Goal: Task Accomplishment & Management: Use online tool/utility

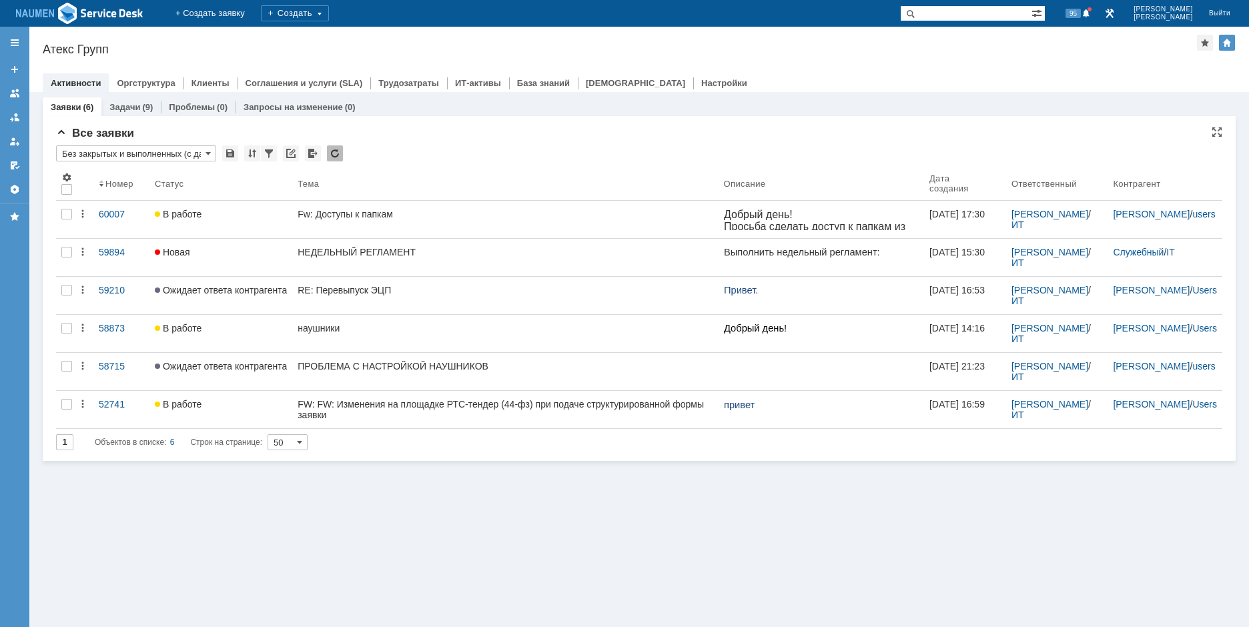
click at [169, 159] on input "Без закрытых и выполненных (с датой создания) ред. 08.05" at bounding box center [136, 153] width 160 height 16
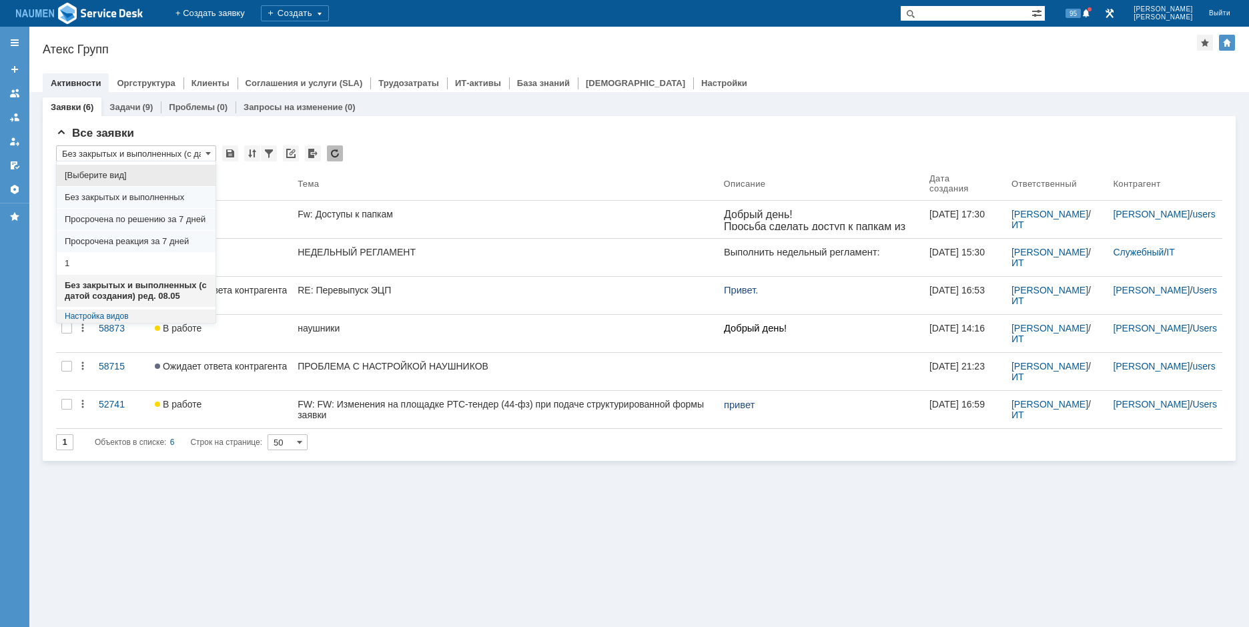
click at [115, 294] on span "Без закрытых и выполненных (с датой создания) ред. 08.05" at bounding box center [136, 290] width 143 height 21
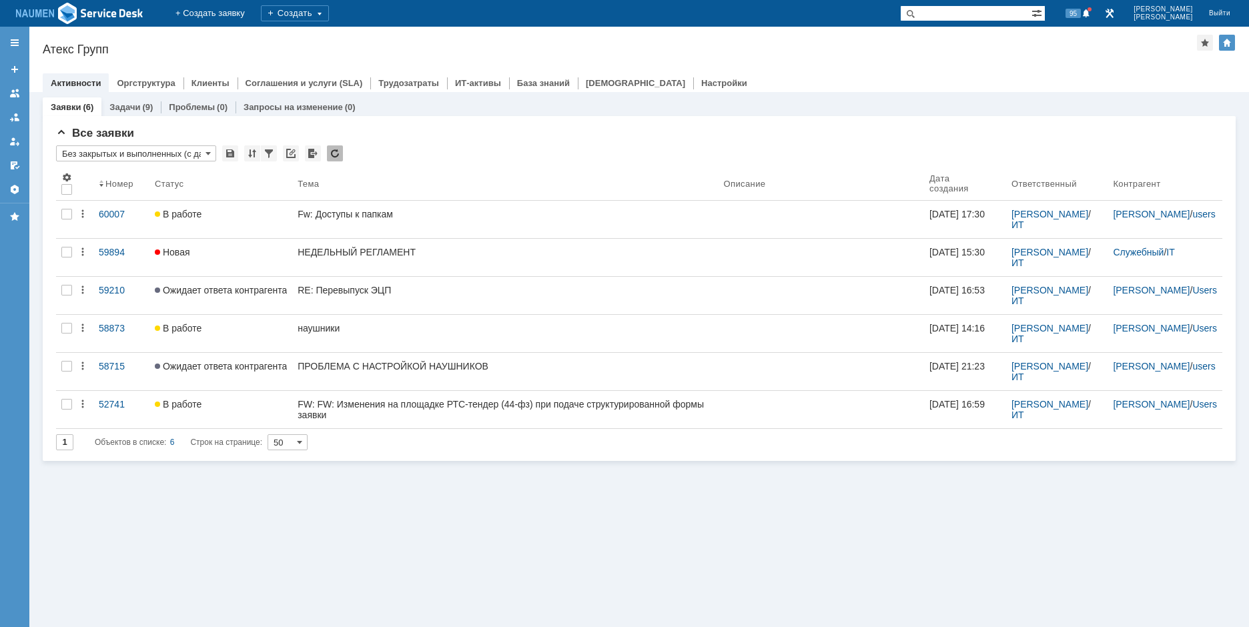
click at [194, 156] on input "Без закрытых и выполненных (с датой создания) ред. 08.05" at bounding box center [136, 153] width 160 height 16
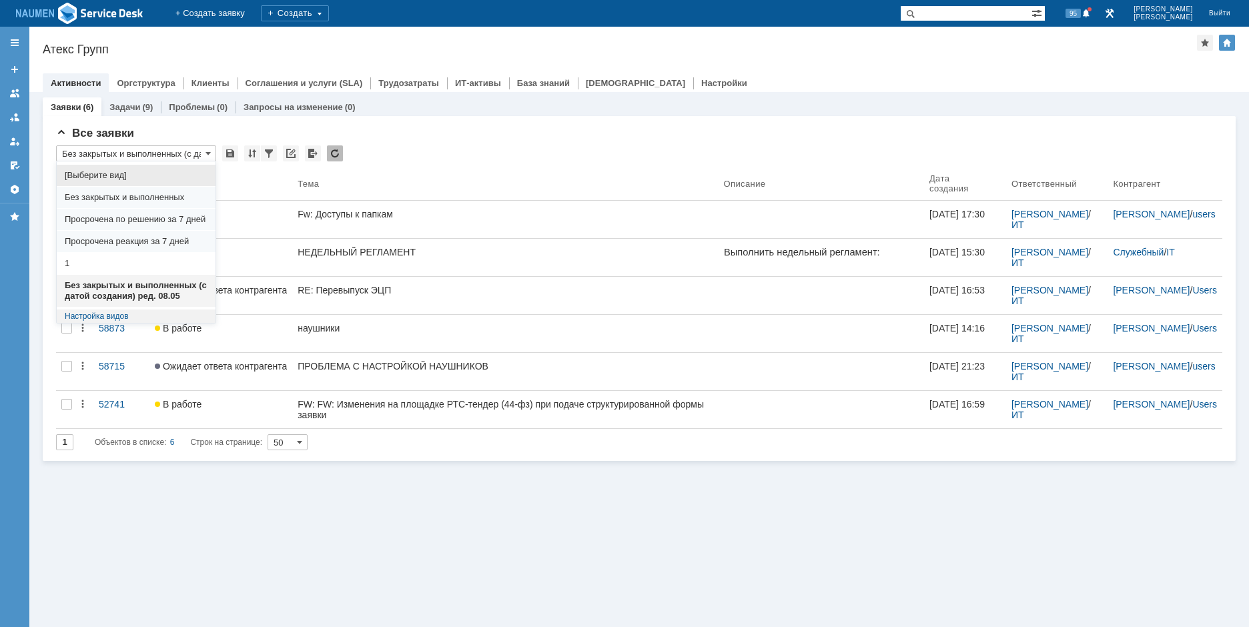
click at [157, 178] on span "[Выберите вид]" at bounding box center [136, 175] width 143 height 11
type input "[Выберите вид]"
type input "20"
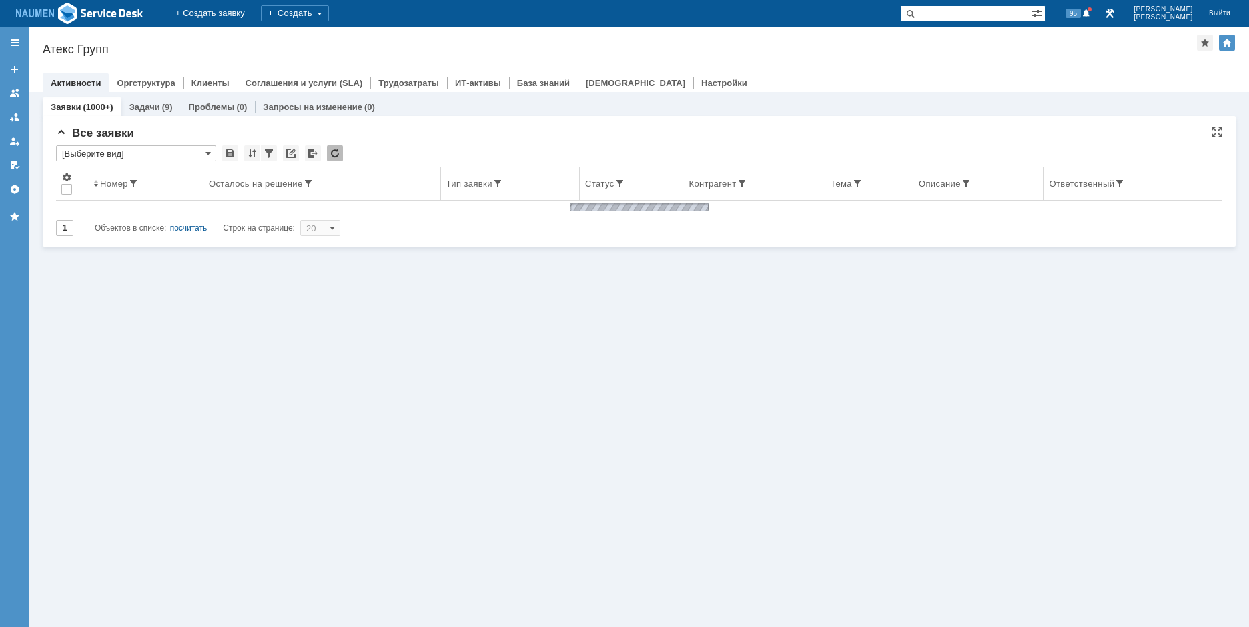
type input "[Выберите вид]"
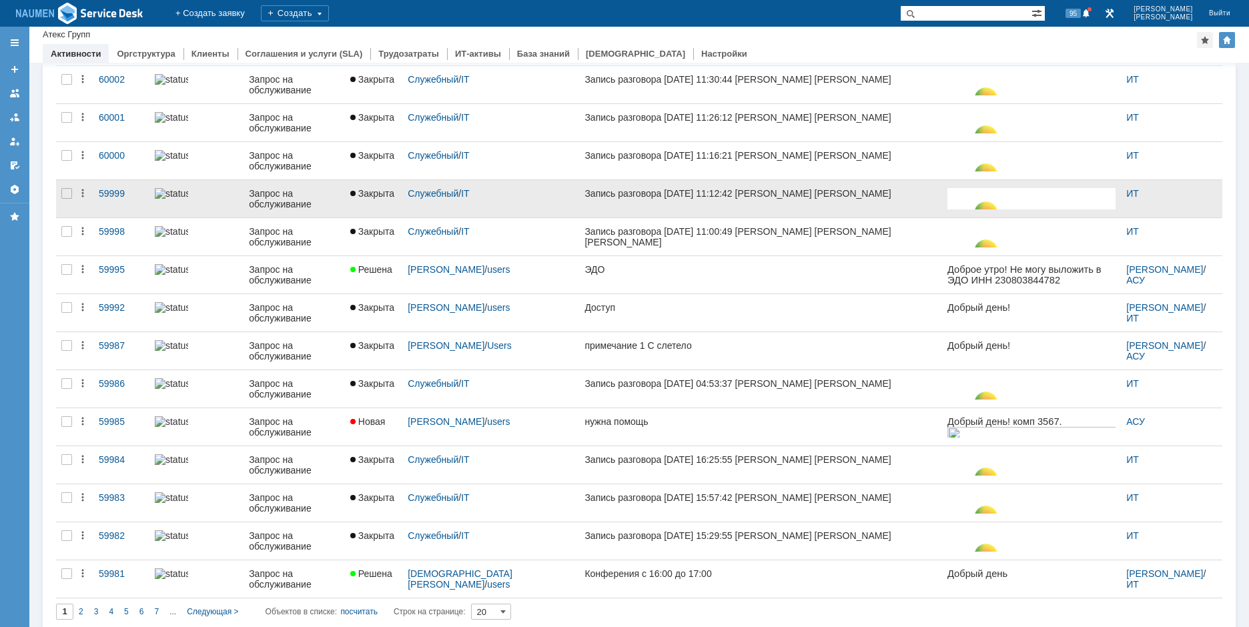
scroll to position [342, 0]
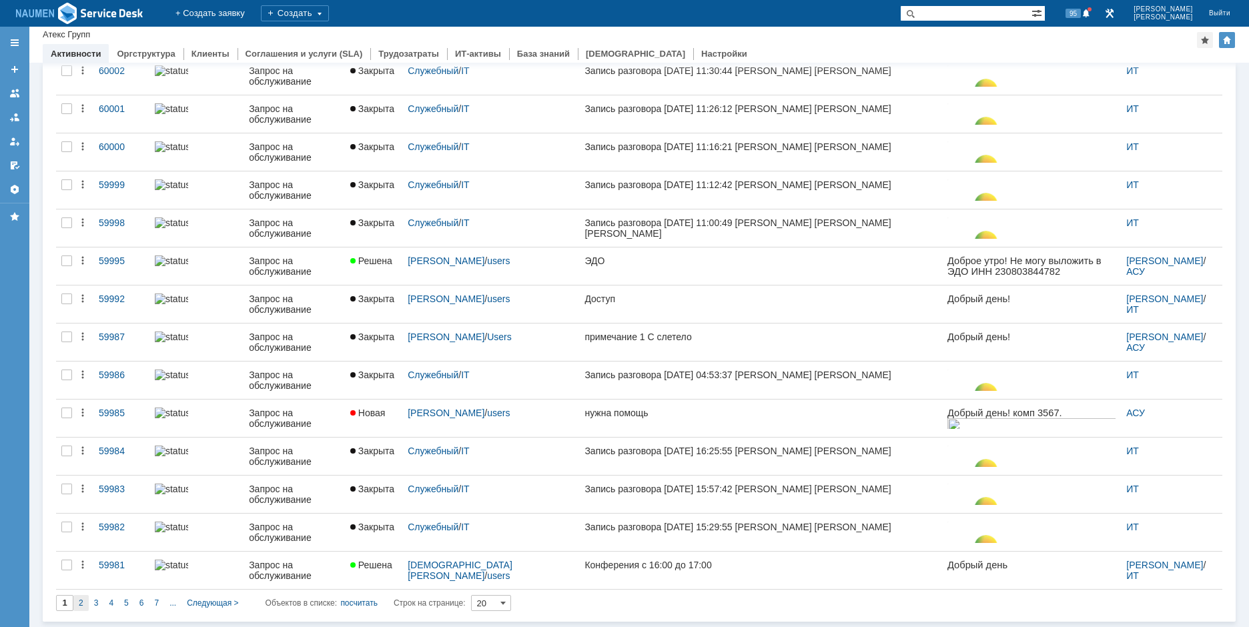
click at [82, 601] on span "2" at bounding box center [81, 602] width 5 height 9
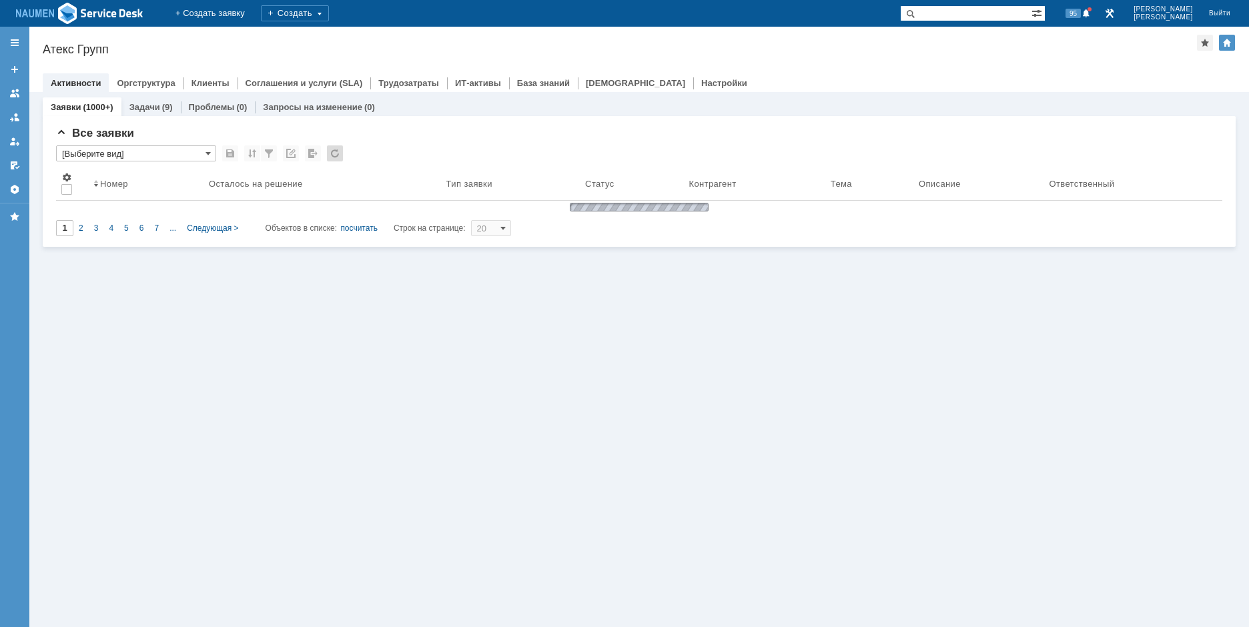
type input "2"
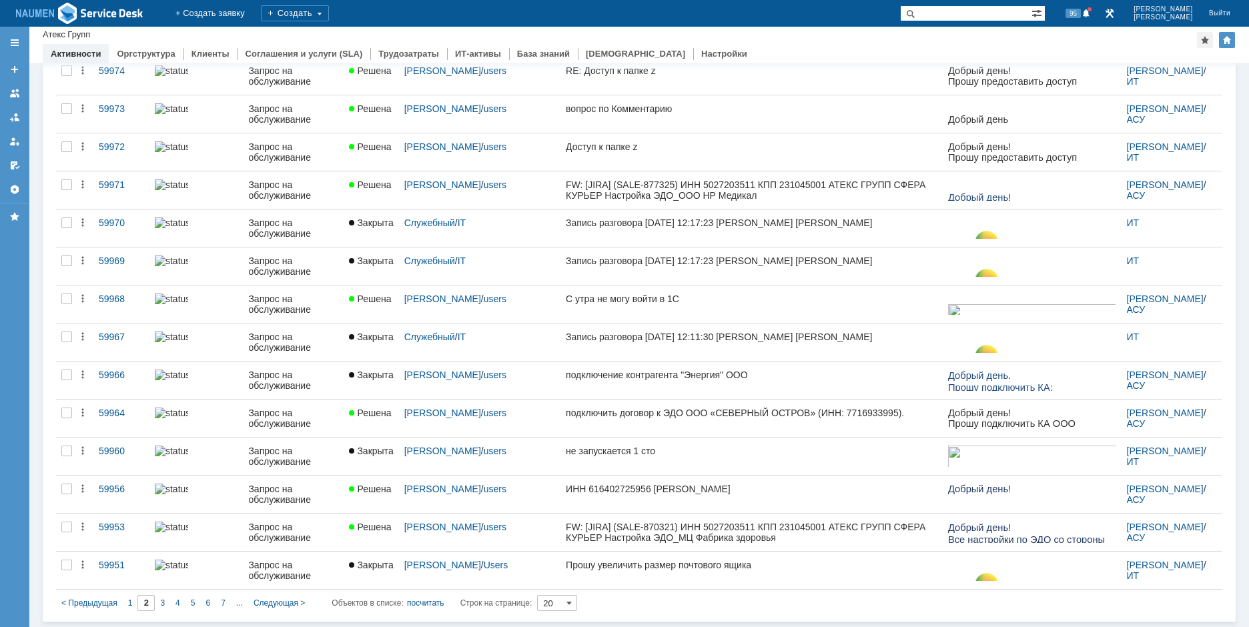
click at [133, 605] on div "1" at bounding box center [130, 603] width 15 height 16
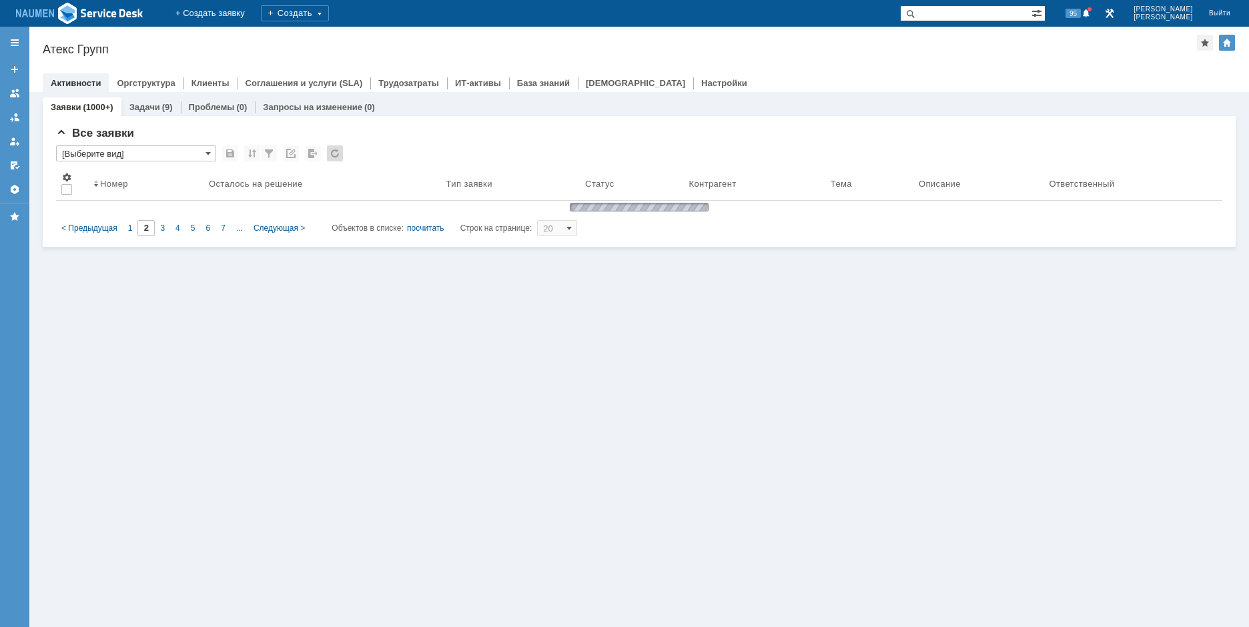
type input "1"
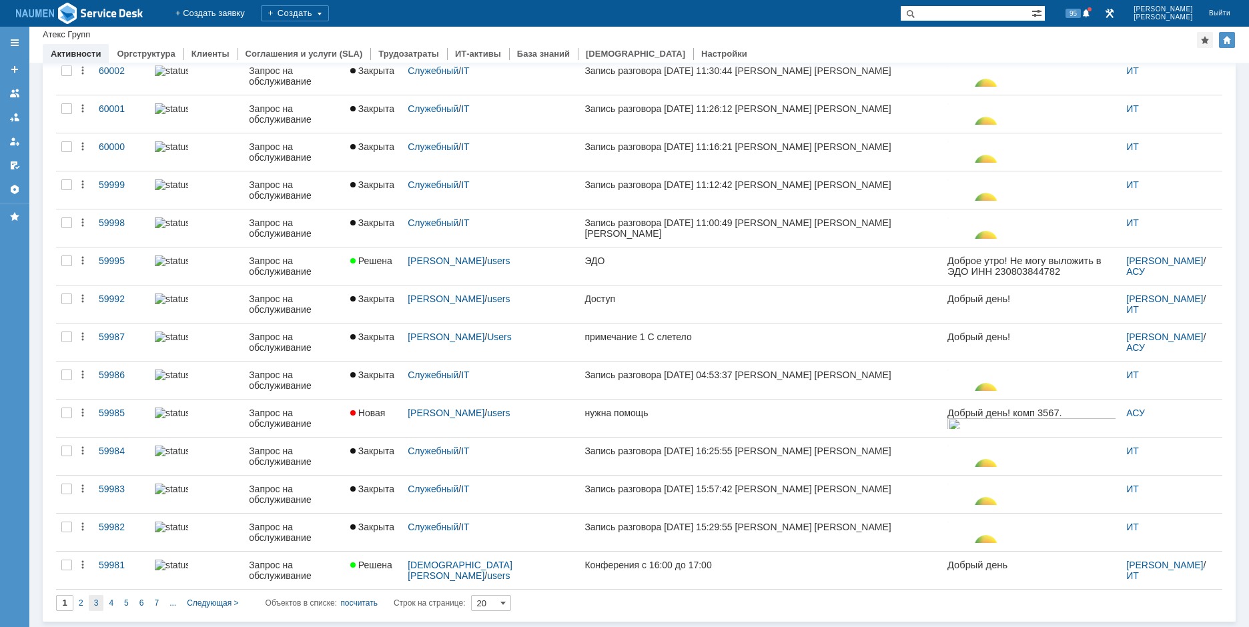
click at [102, 606] on div "3" at bounding box center [96, 603] width 15 height 16
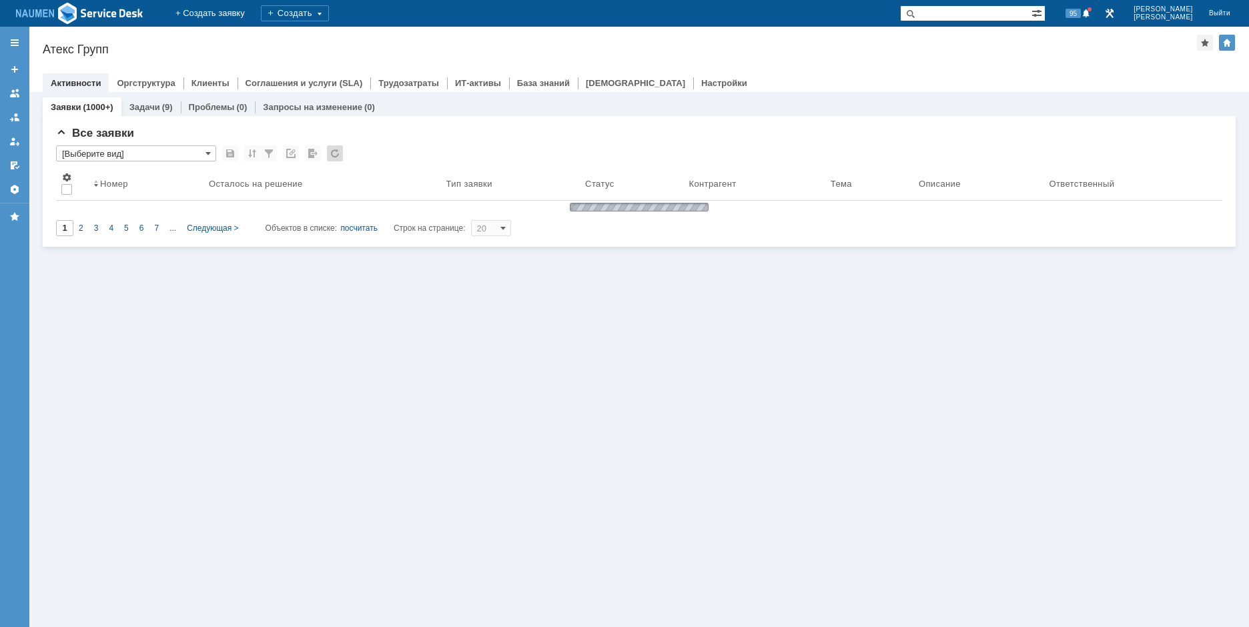
type input "3"
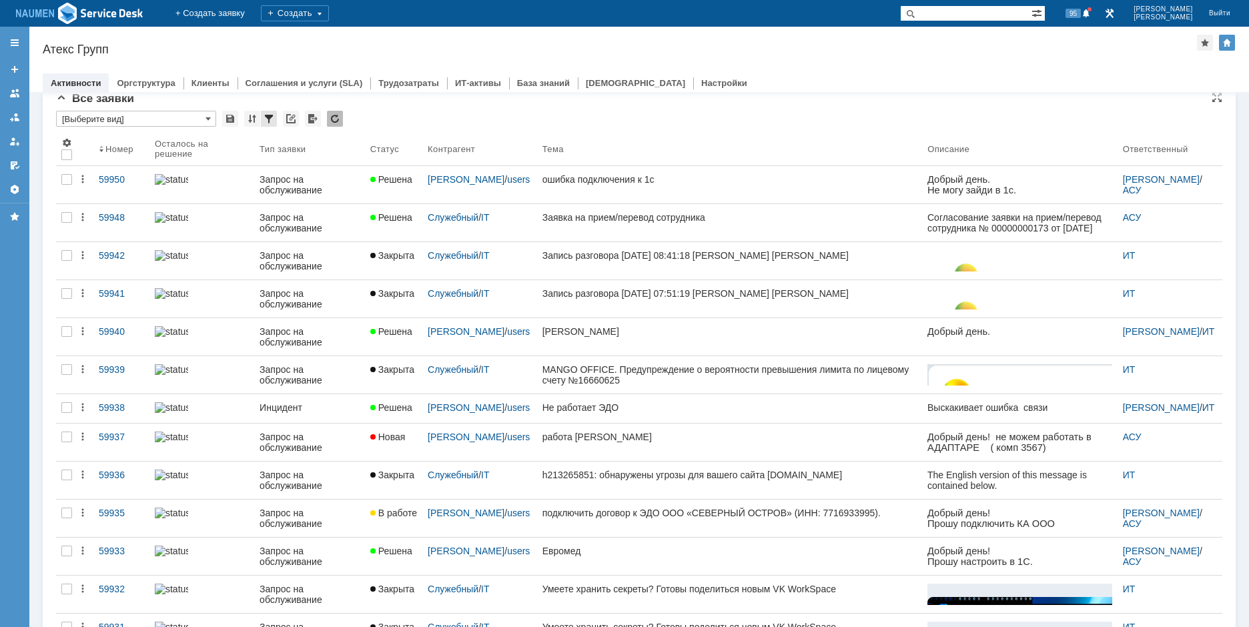
click at [271, 119] on div at bounding box center [269, 119] width 16 height 16
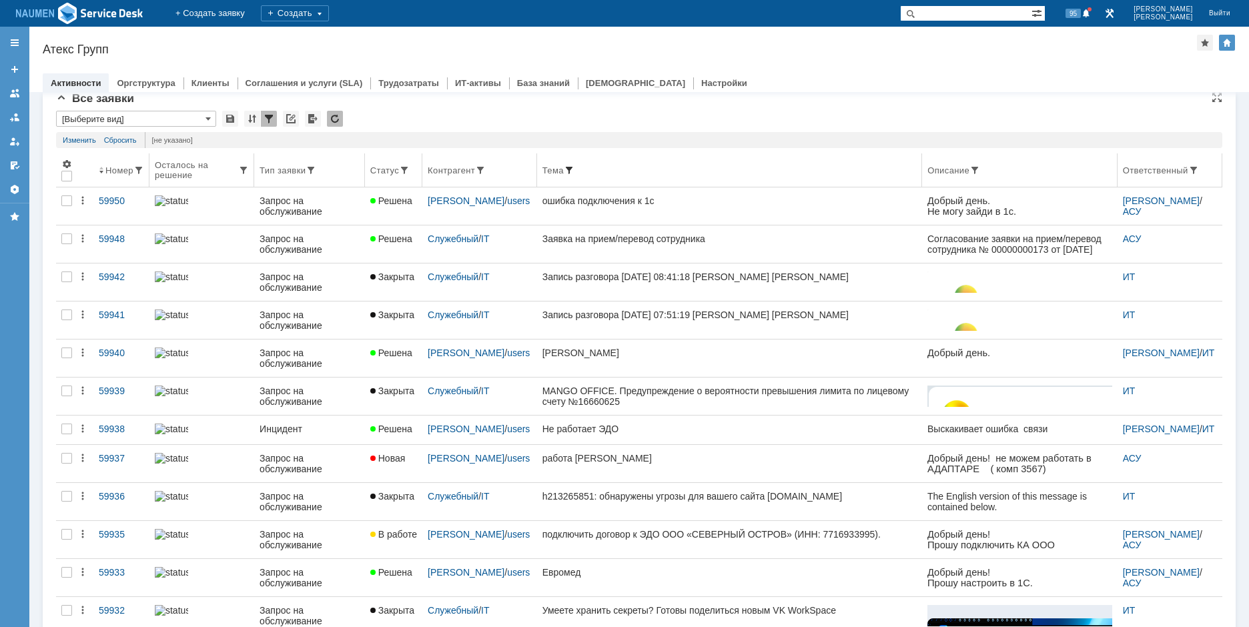
click at [570, 168] on span at bounding box center [569, 170] width 11 height 11
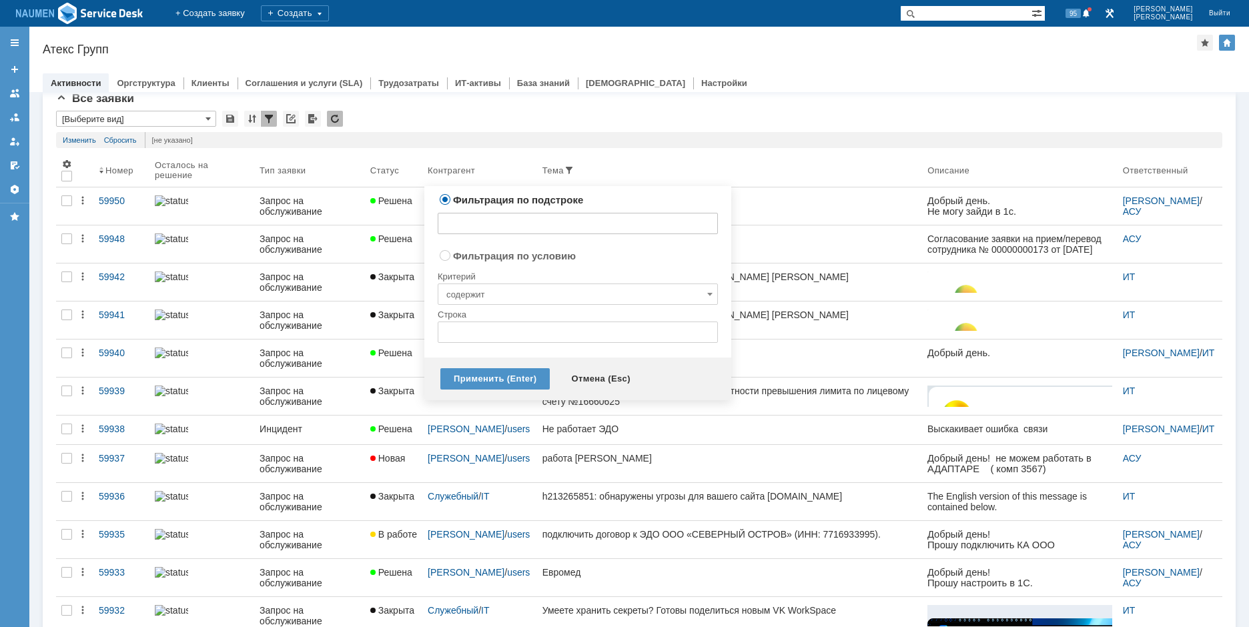
radio input "false"
radio input "true"
click at [475, 325] on input "text" at bounding box center [578, 332] width 280 height 21
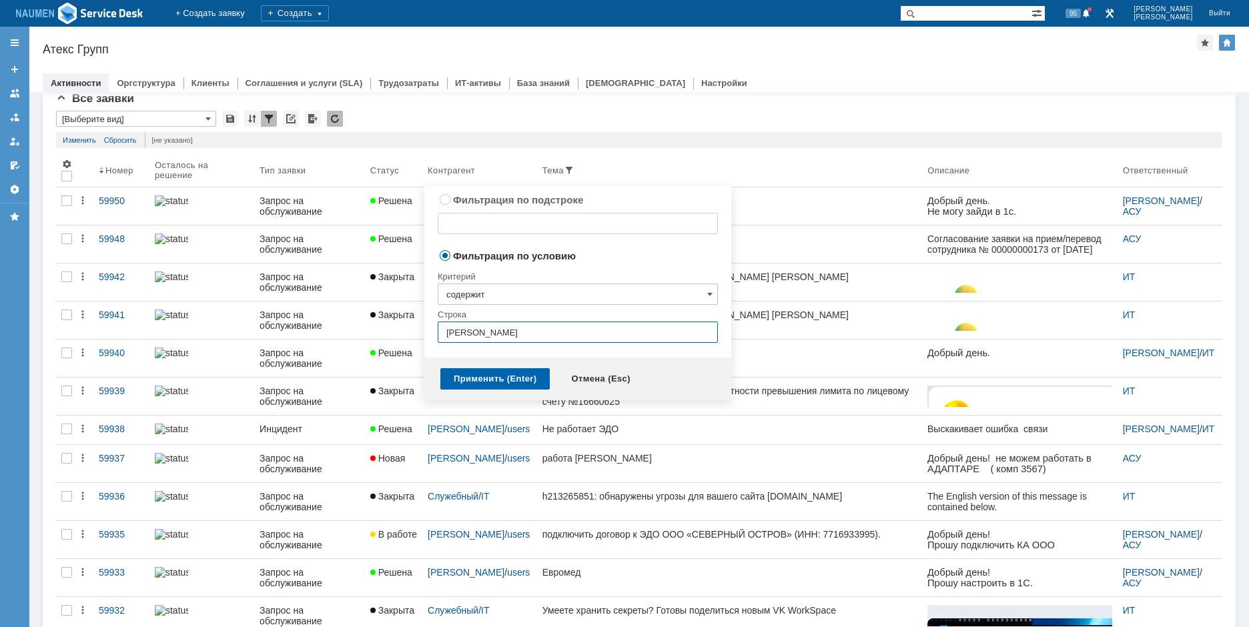
type input "Бакаева"
click at [500, 382] on div "Применить (Enter)" at bounding box center [494, 378] width 109 height 21
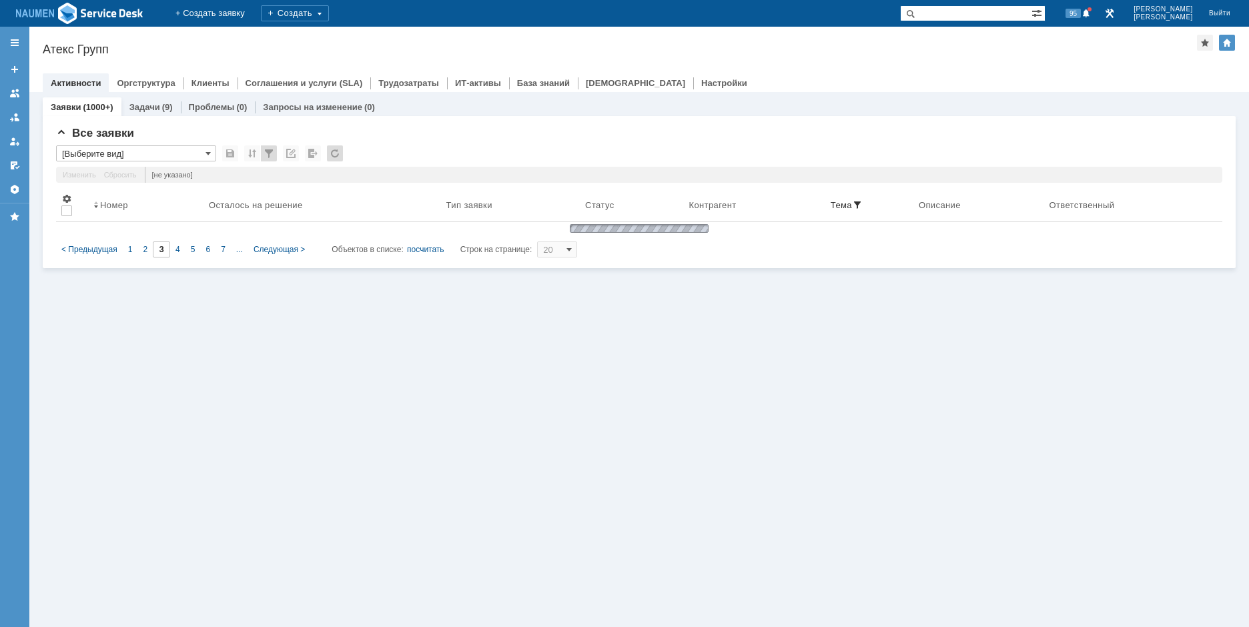
type input "1"
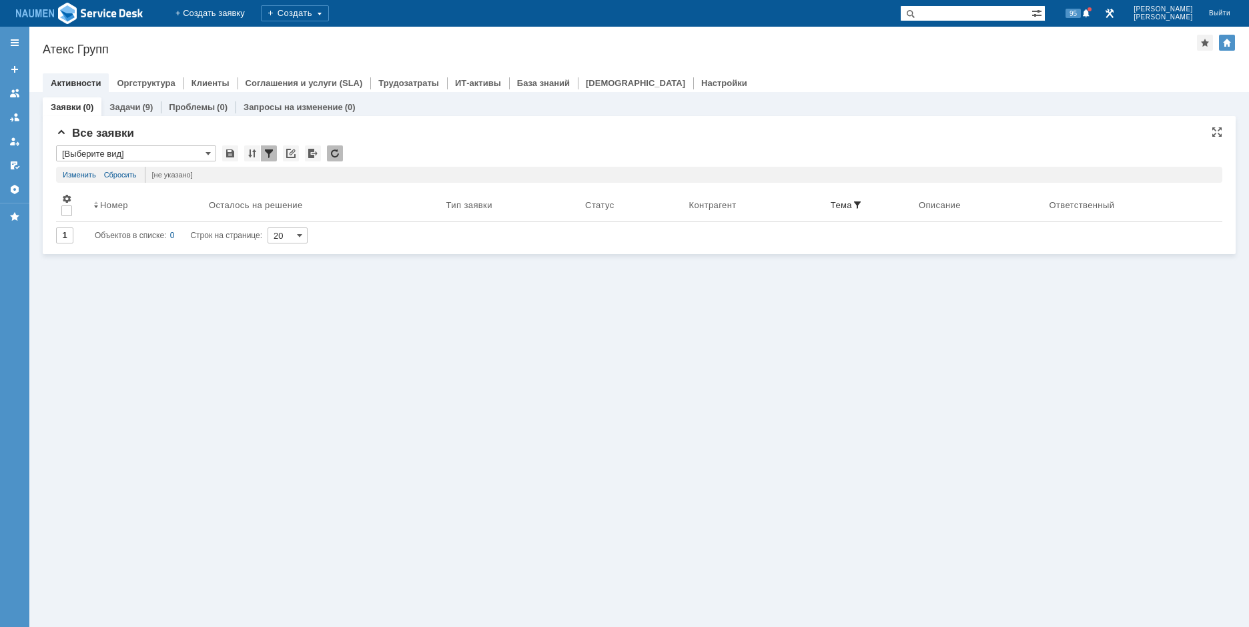
click at [266, 160] on div at bounding box center [269, 153] width 16 height 16
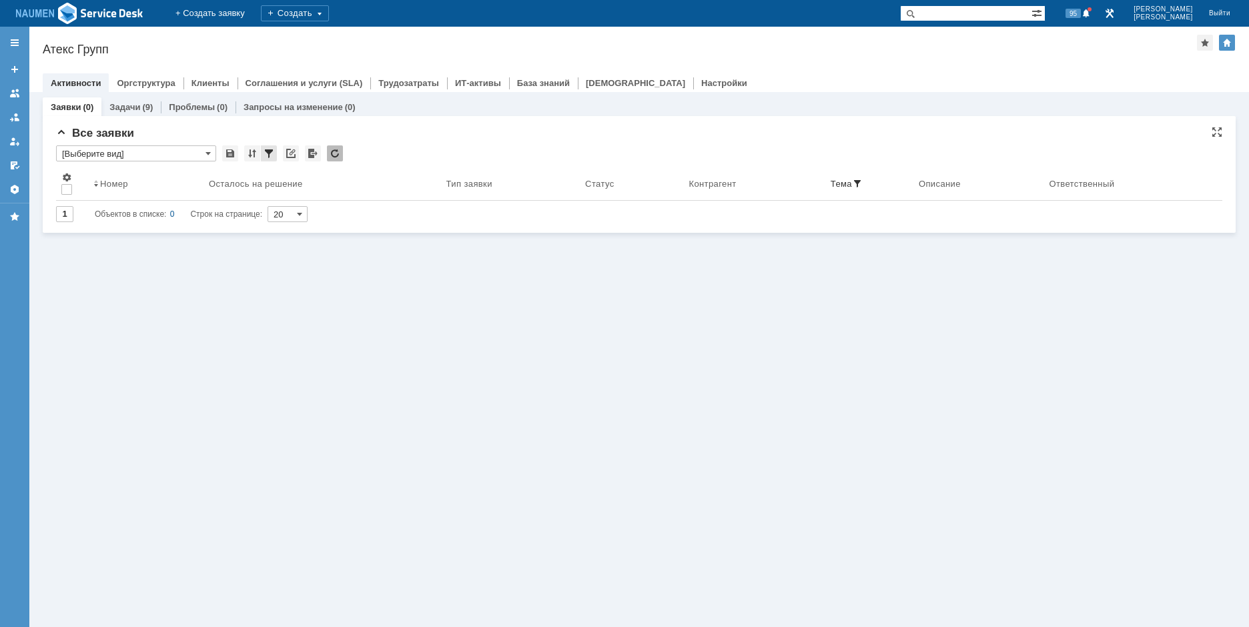
click at [268, 156] on div at bounding box center [269, 153] width 16 height 16
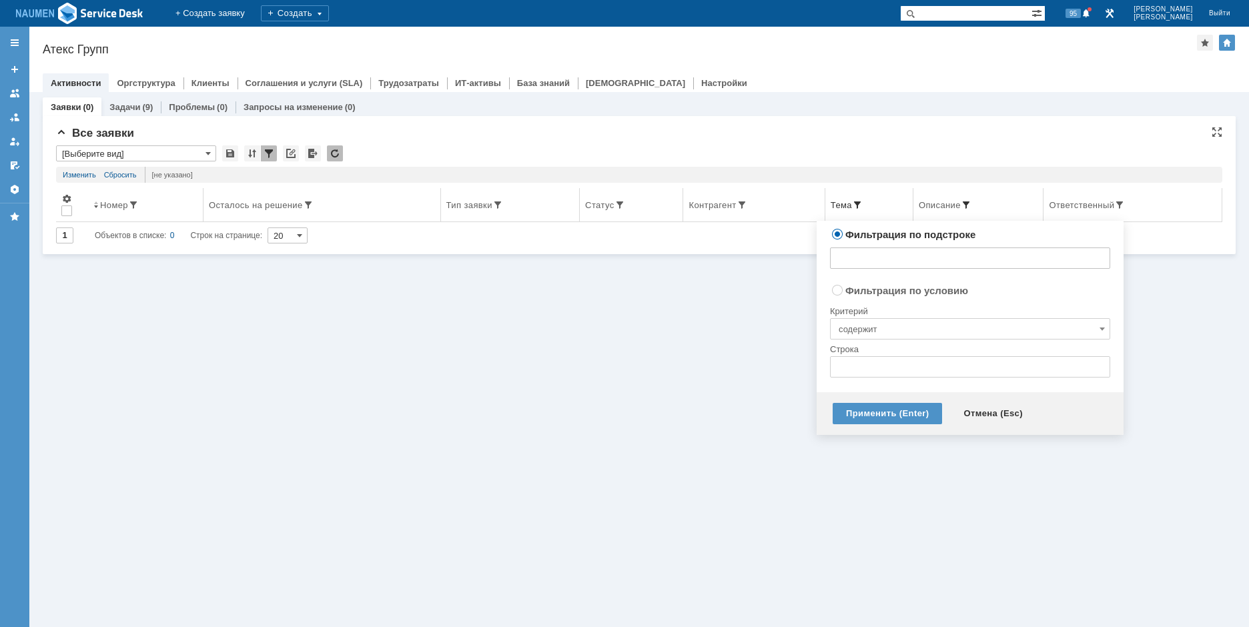
click at [967, 203] on span at bounding box center [966, 204] width 11 height 11
click at [879, 250] on input "text" at bounding box center [970, 258] width 280 height 21
type input "Бакаева"
click at [887, 408] on div "Применить (Enter)" at bounding box center [887, 413] width 109 height 21
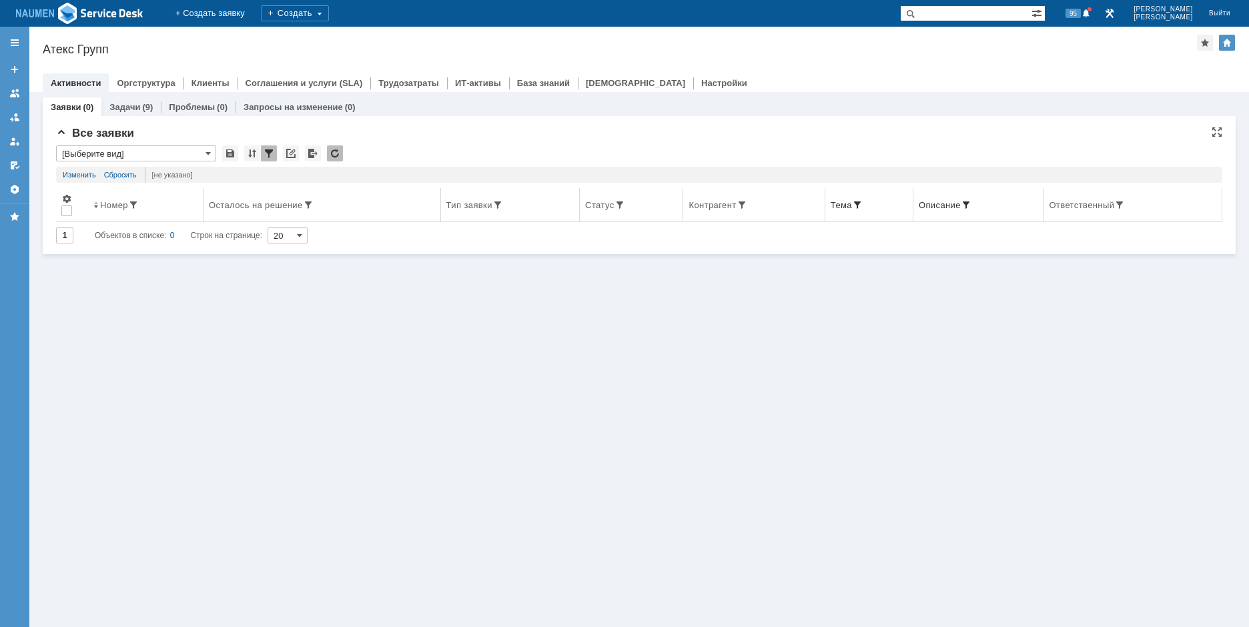
click at [733, 205] on div "Контрагент" at bounding box center [712, 205] width 47 height 10
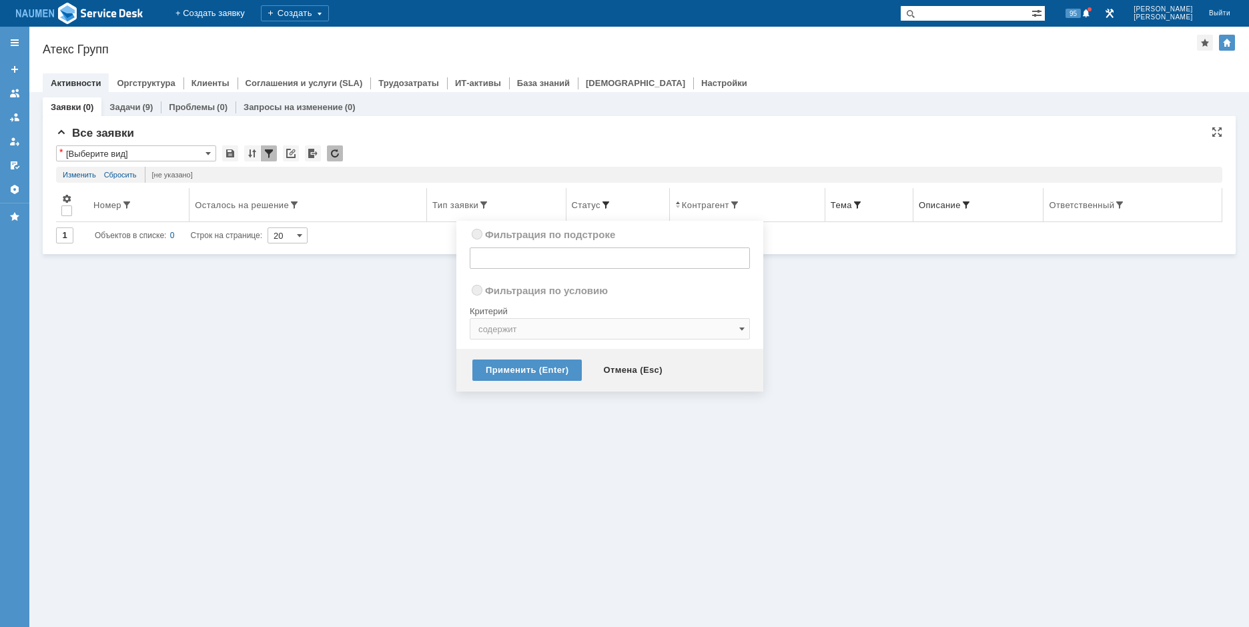
click at [602, 203] on span at bounding box center [605, 204] width 11 height 11
radio input "true"
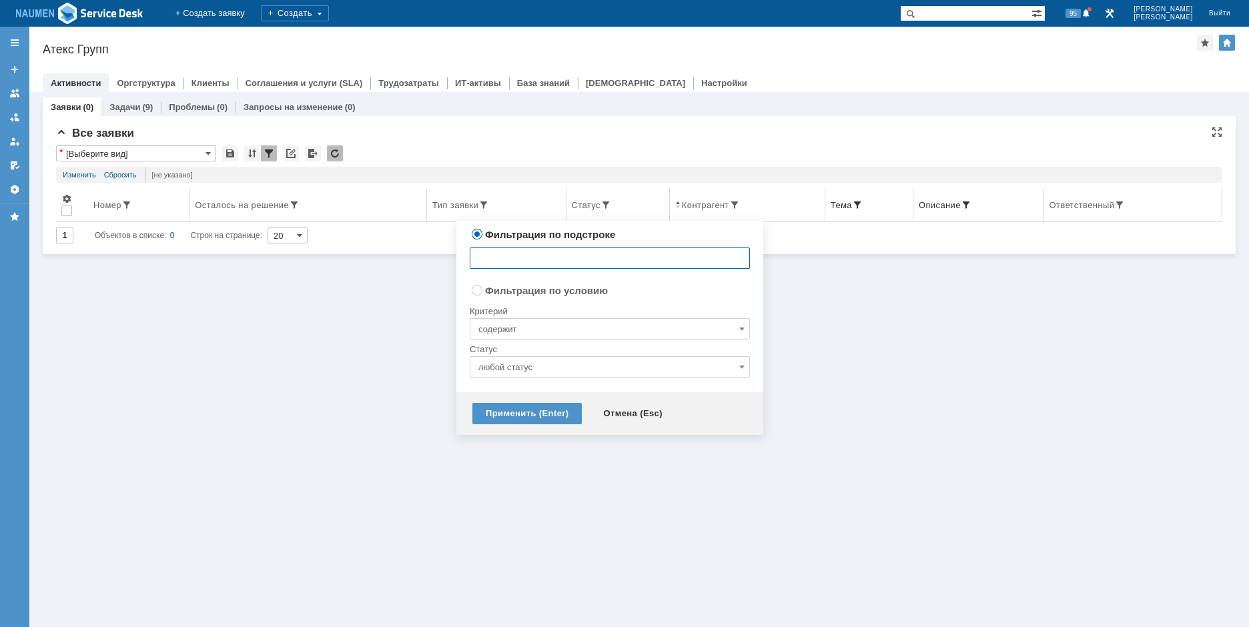
click at [859, 202] on span at bounding box center [857, 204] width 11 height 11
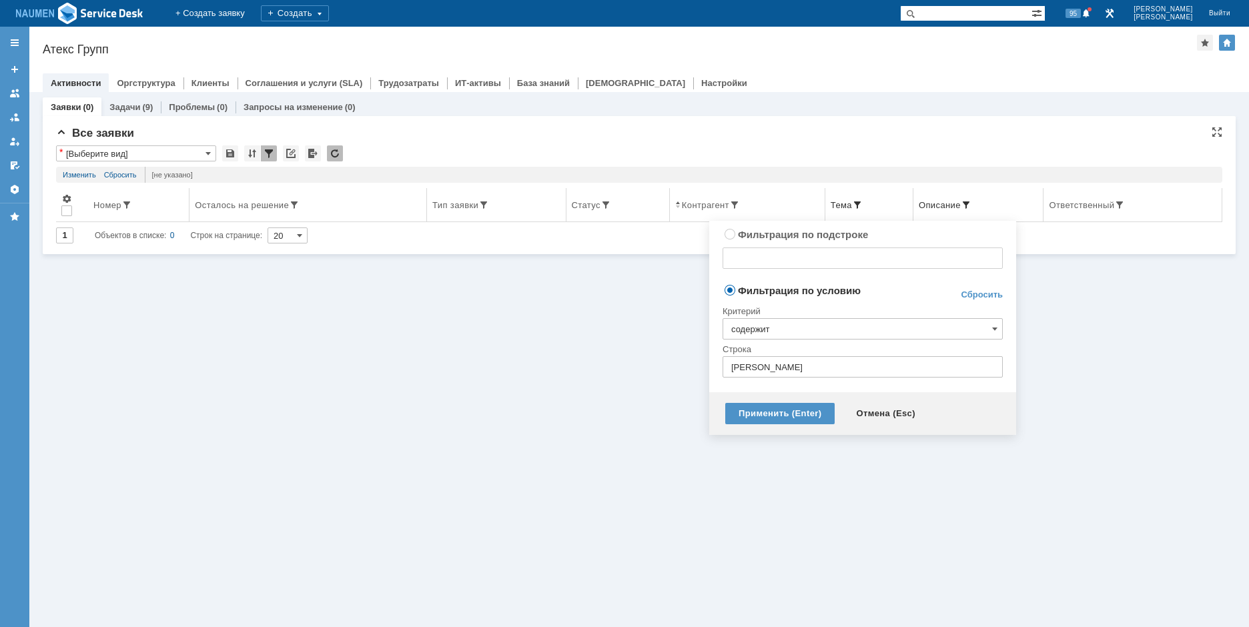
click at [967, 203] on span at bounding box center [966, 204] width 11 height 11
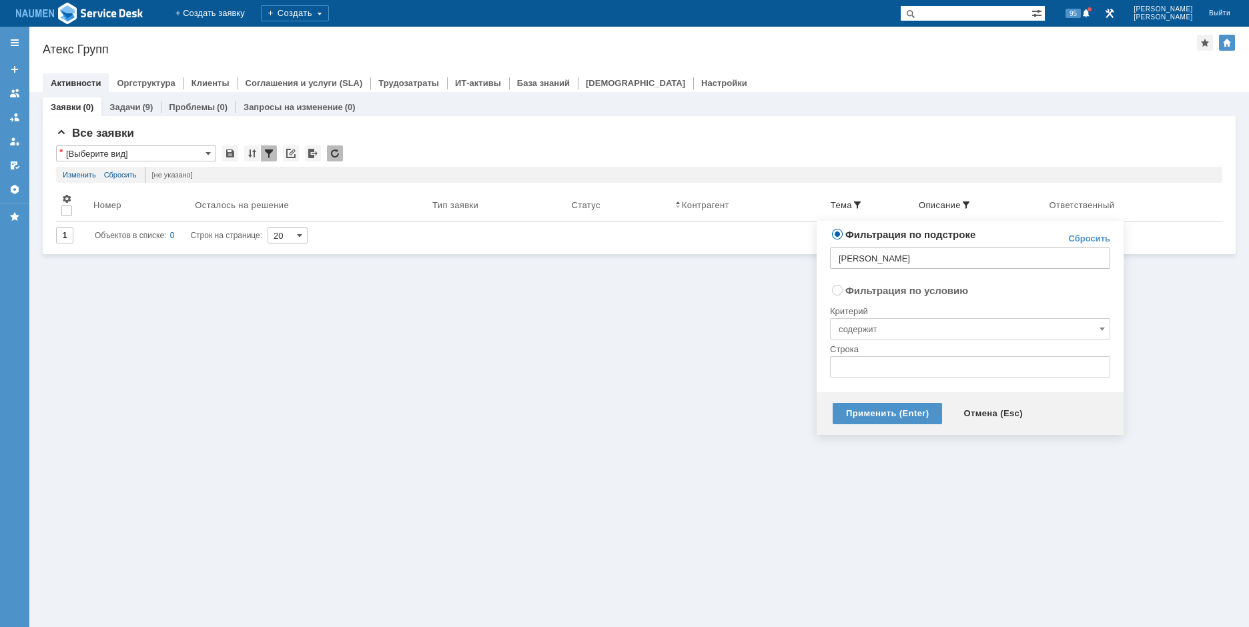
radio input "false"
radio input "true"
click at [863, 366] on input "text" at bounding box center [970, 366] width 280 height 21
type input "Бакаева"
click at [891, 410] on div "Применить (Enter)" at bounding box center [887, 413] width 109 height 21
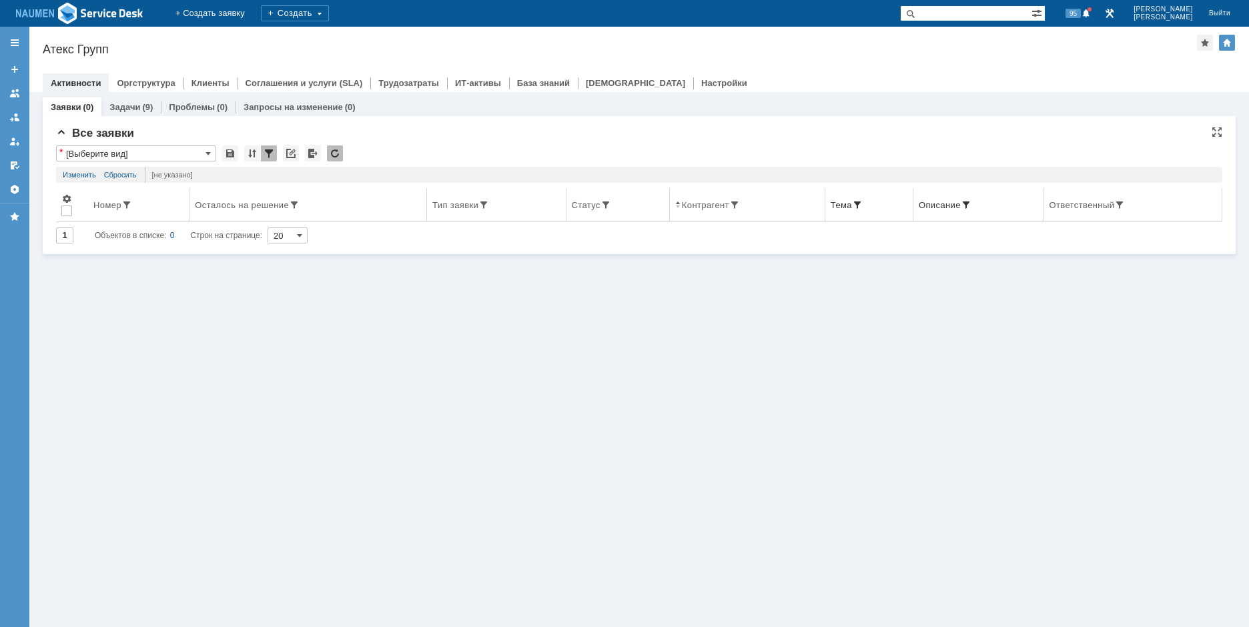
click at [967, 203] on span at bounding box center [966, 204] width 11 height 11
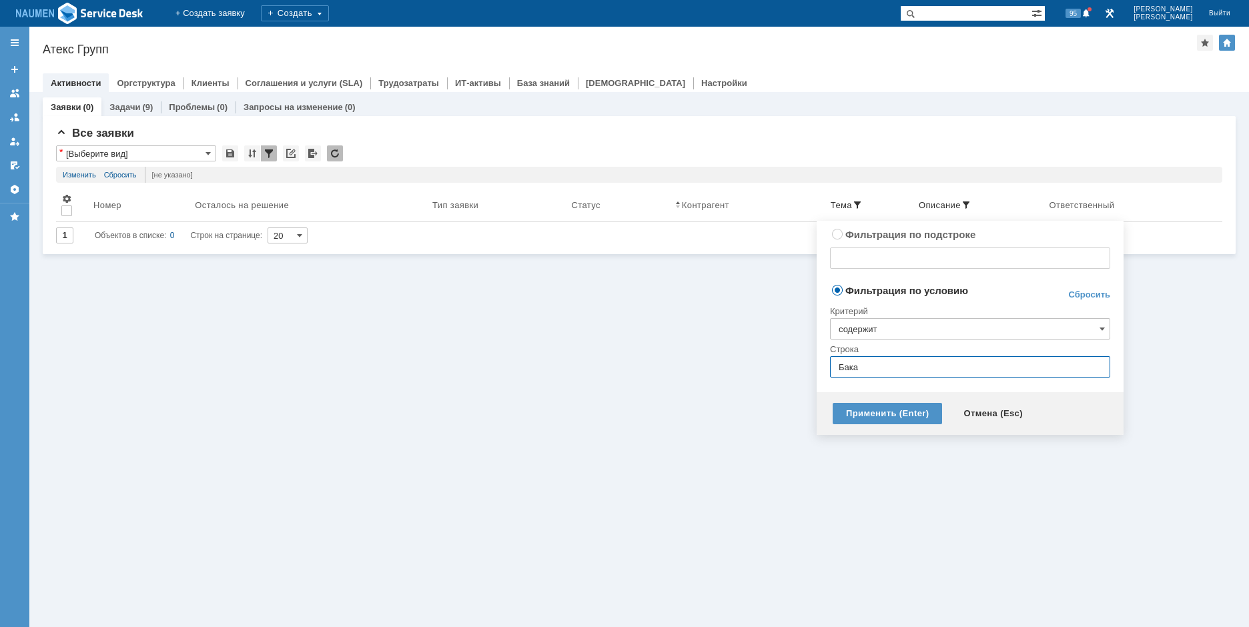
type input "Бака"
click at [909, 416] on div "Применить (Enter)" at bounding box center [887, 413] width 109 height 21
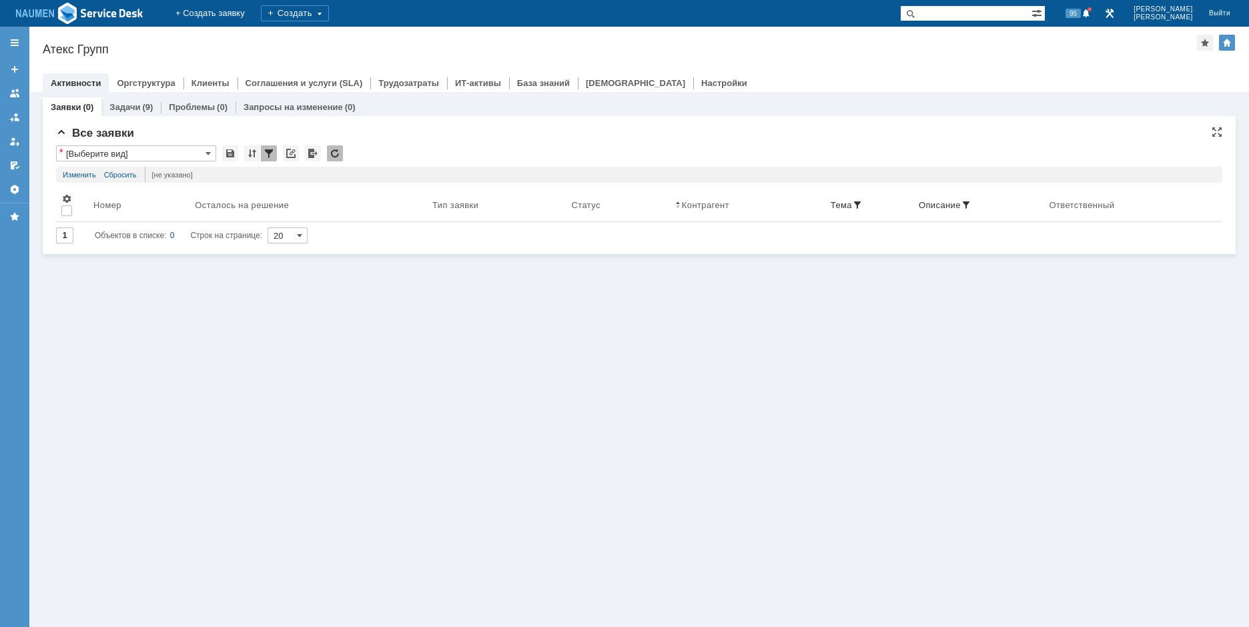
click at [142, 155] on input "[Выберите вид]" at bounding box center [136, 153] width 160 height 16
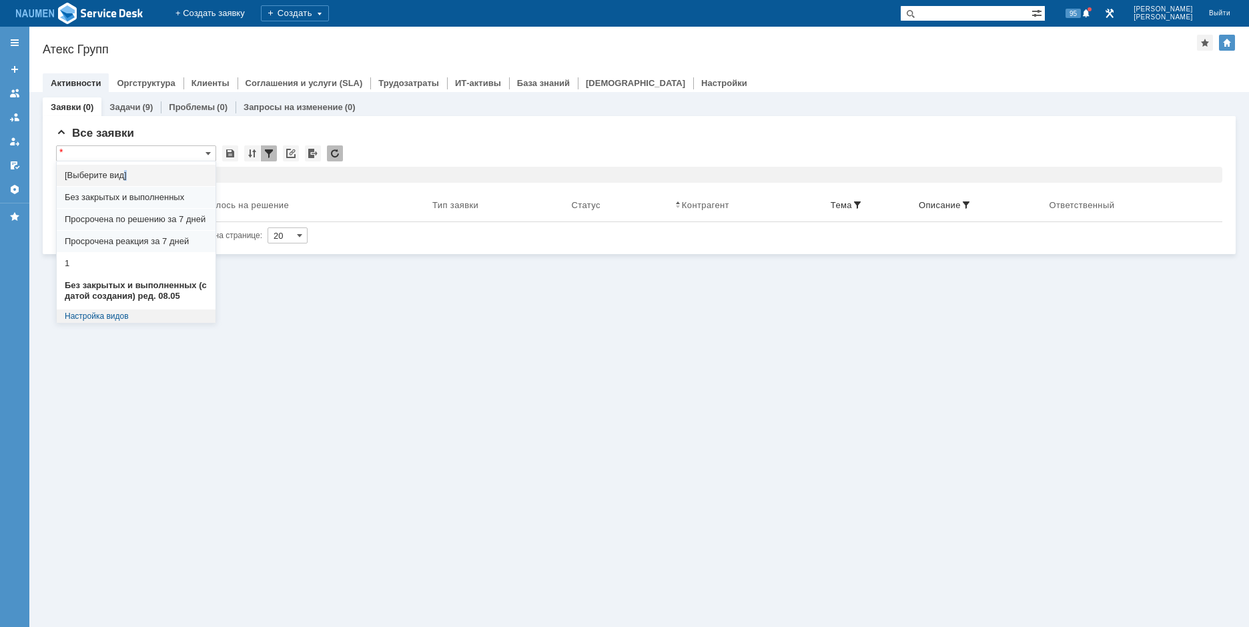
click at [127, 178] on span "[Выберите вид]" at bounding box center [136, 175] width 143 height 11
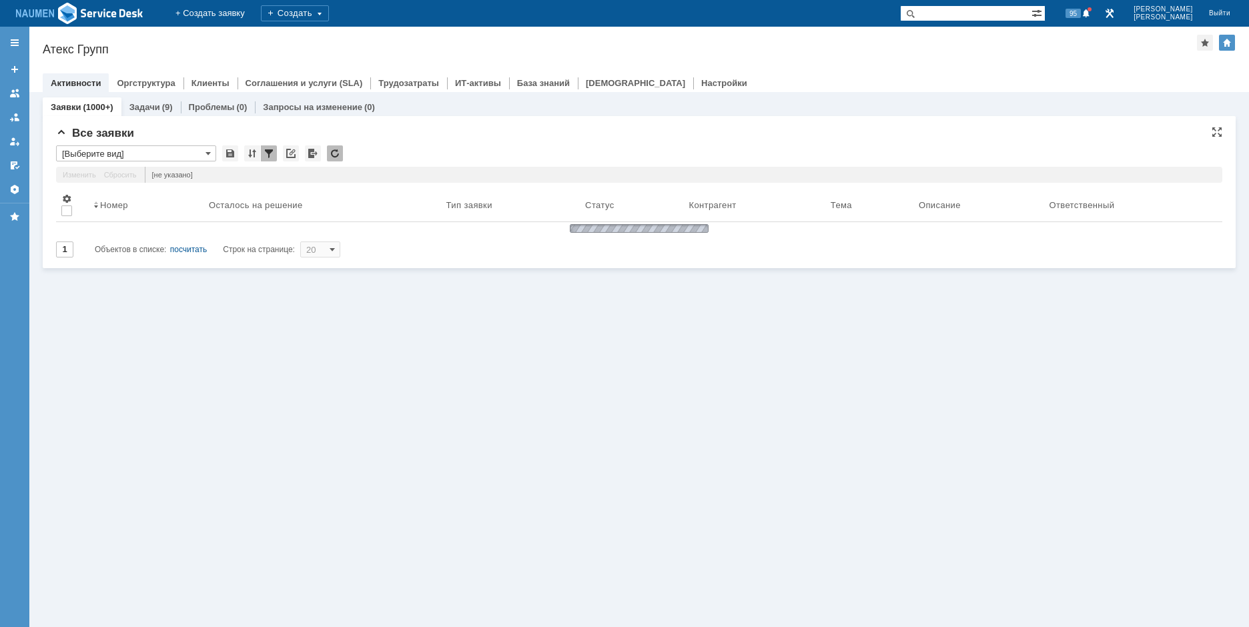
type input "[Выберите вид]"
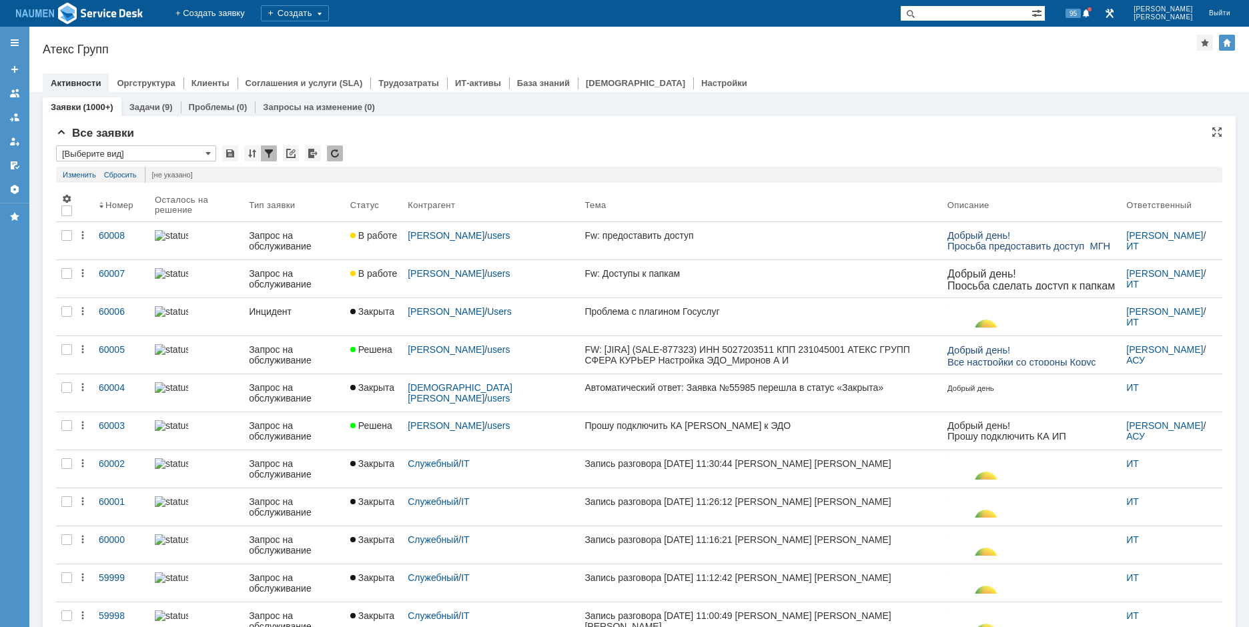
click at [196, 157] on input "[Выберите вид]" at bounding box center [136, 153] width 160 height 16
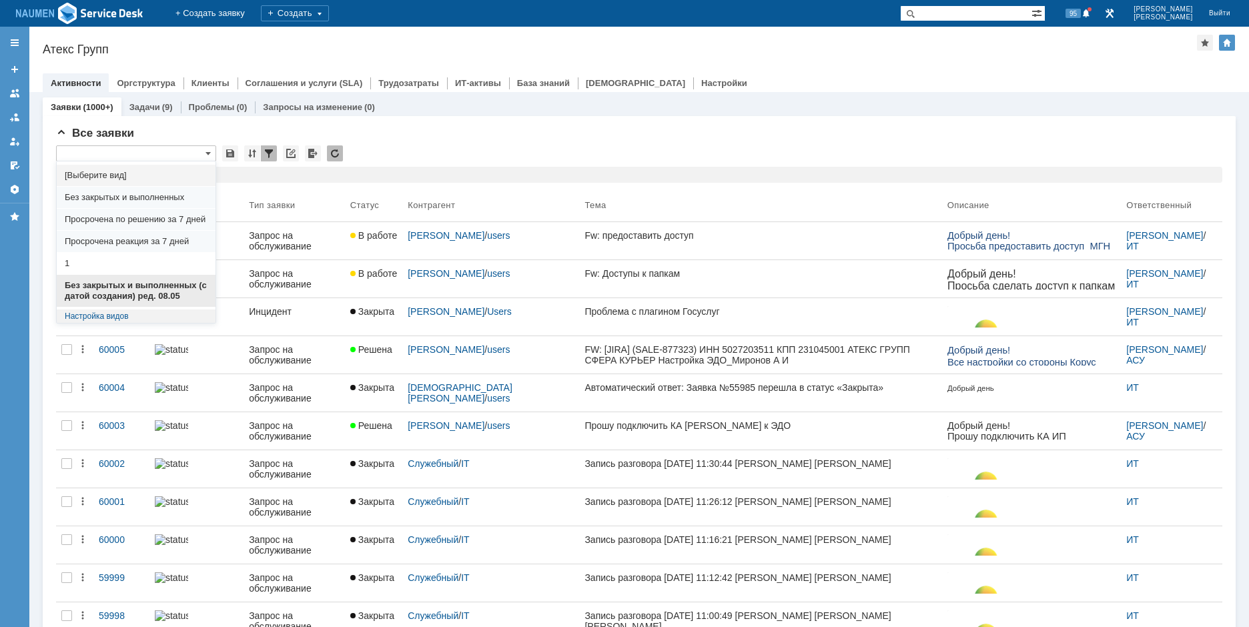
click at [149, 291] on span "Без закрытых и выполненных (с датой создания) ред. 08.05" at bounding box center [136, 290] width 143 height 21
type input "Без закрытых и выполненных (с датой создания) ред. 08.05"
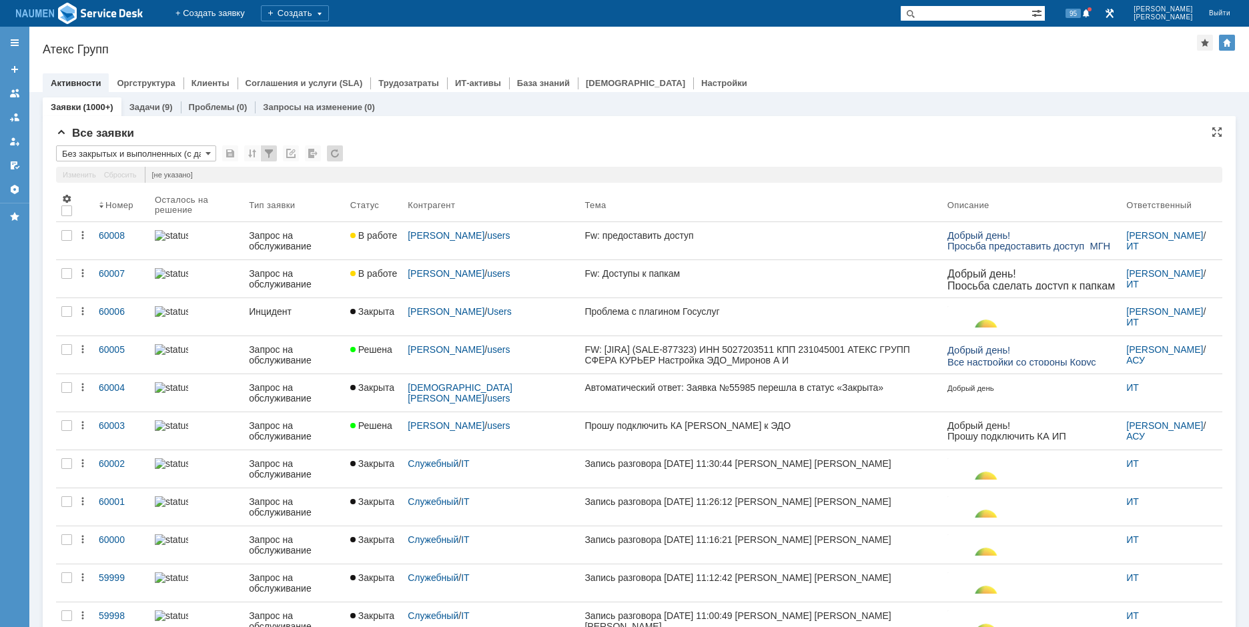
type input "50"
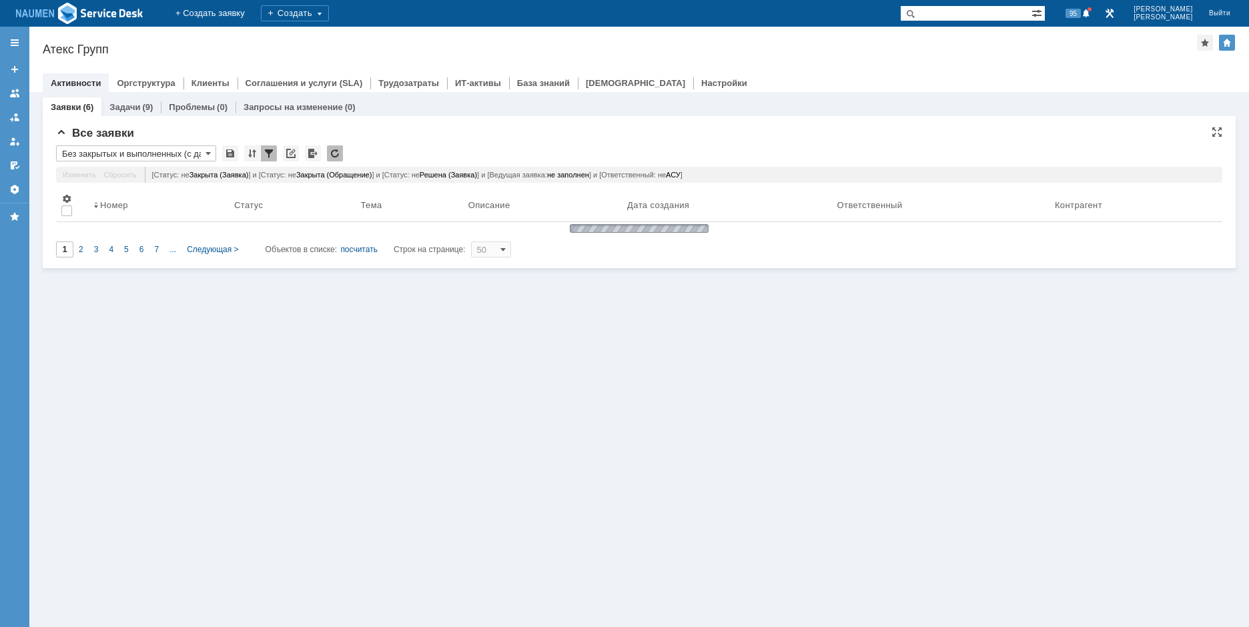
type input "Без закрытых и выполненных (с датой создания) ред. 08.05"
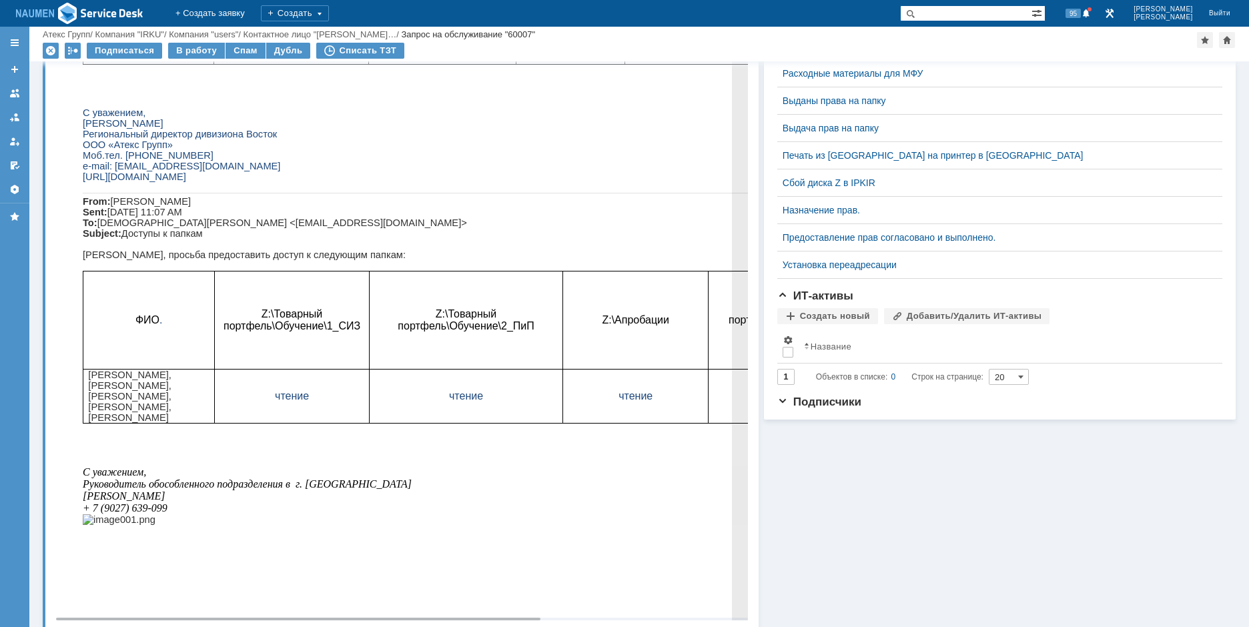
scroll to position [515, 0]
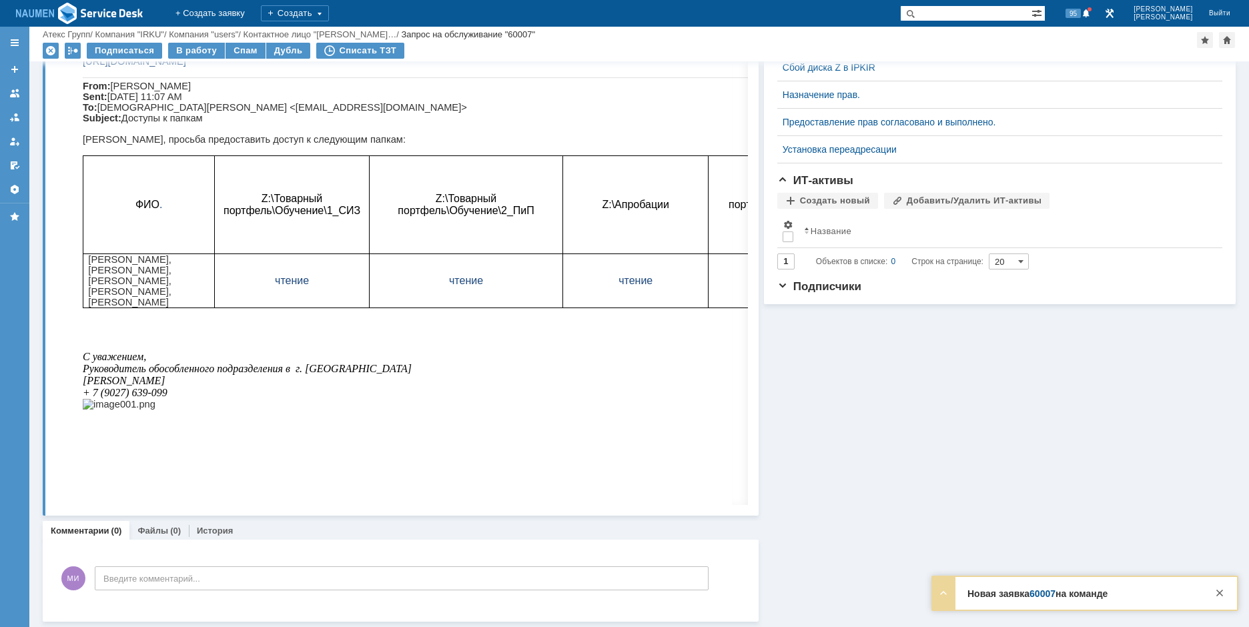
drag, startPoint x: 446, startPoint y: 505, endPoint x: 598, endPoint y: 511, distance: 152.2
click at [599, 511] on div "Суть заявки Редактировать Тема: Fw: Доступы к папкам Описание:" at bounding box center [401, 33] width 716 height 963
click at [527, 514] on div "Суть заявки Редактировать Тема: Fw: Доступы к папкам Описание:" at bounding box center [401, 33] width 716 height 963
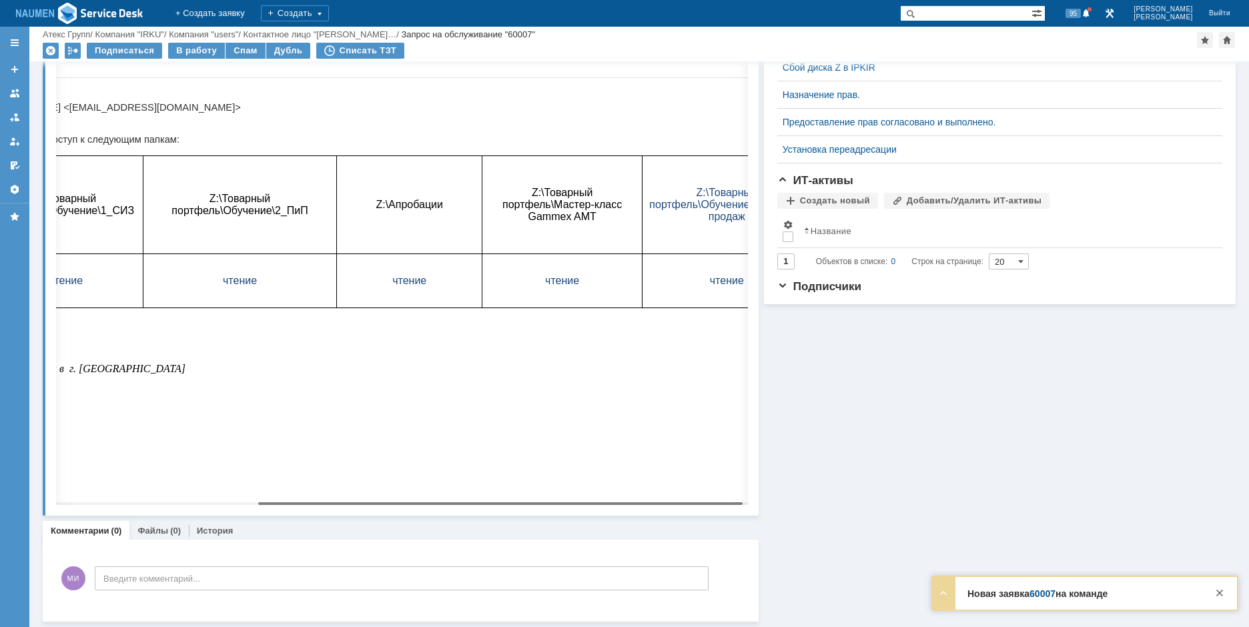
scroll to position [0, 297]
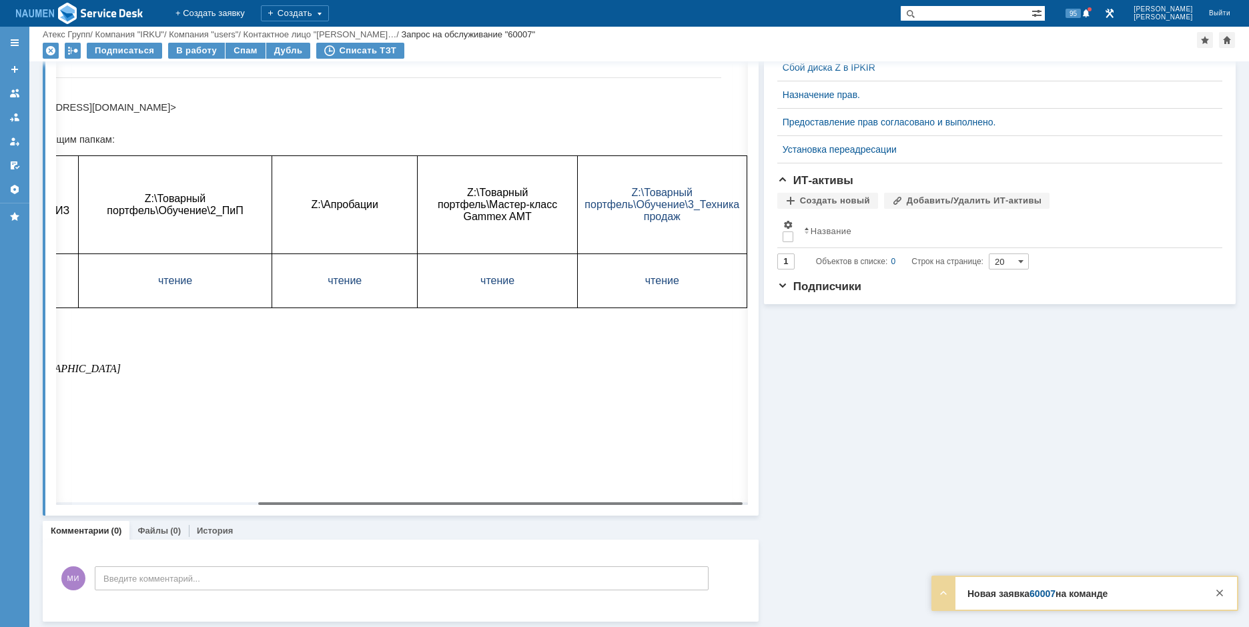
drag, startPoint x: 436, startPoint y: 502, endPoint x: 669, endPoint y: 502, distance: 232.9
click at [669, 502] on body "Идет загрузка, пожалуйста, подождите. На домашнюю + Создать заявку Создать 95 […" at bounding box center [624, 313] width 1249 height 627
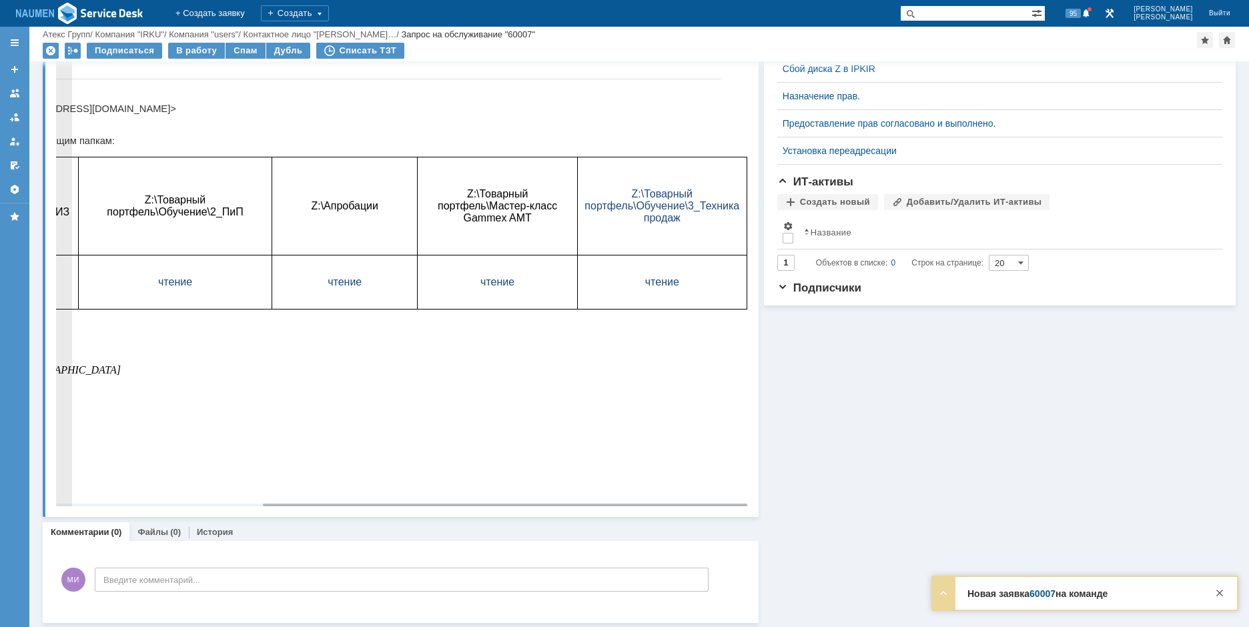
scroll to position [515, 0]
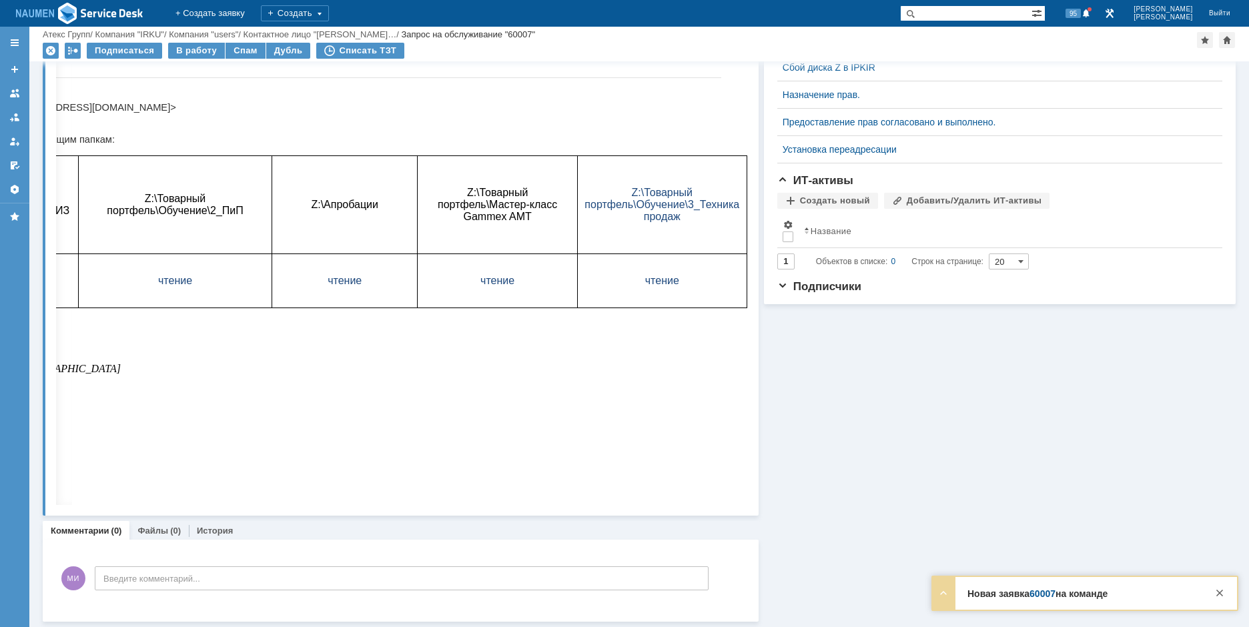
click at [644, 505] on div "Суть заявки Редактировать Тема: Fw: Доступы к папкам Описание:" at bounding box center [401, 33] width 716 height 963
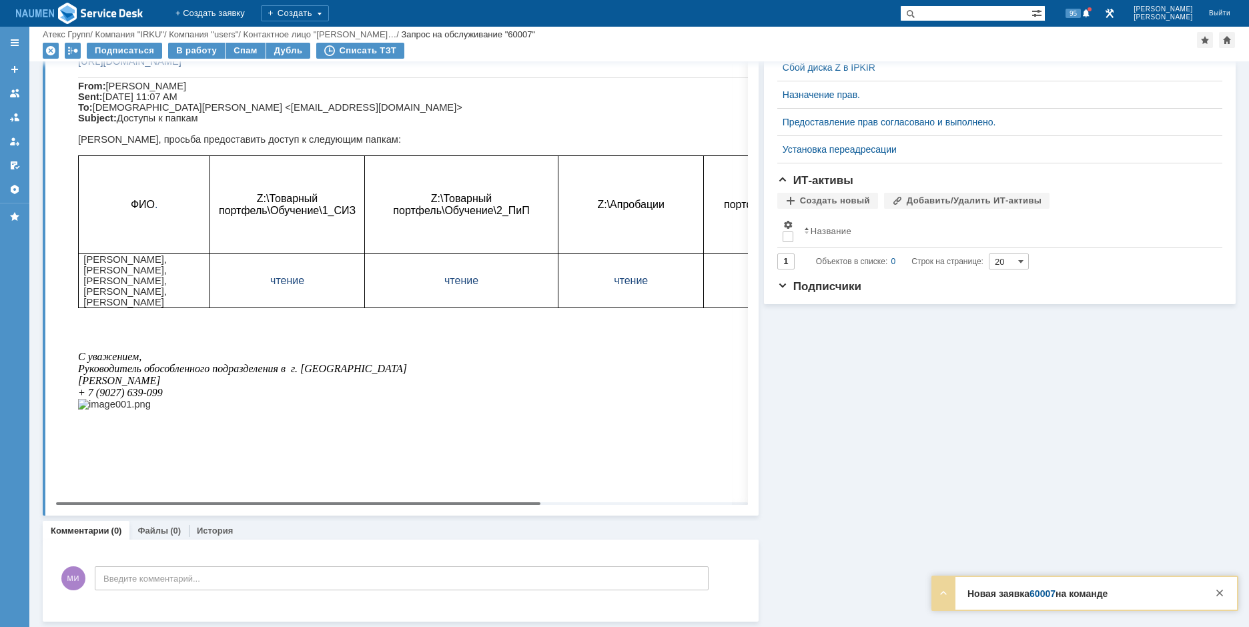
scroll to position [0, 0]
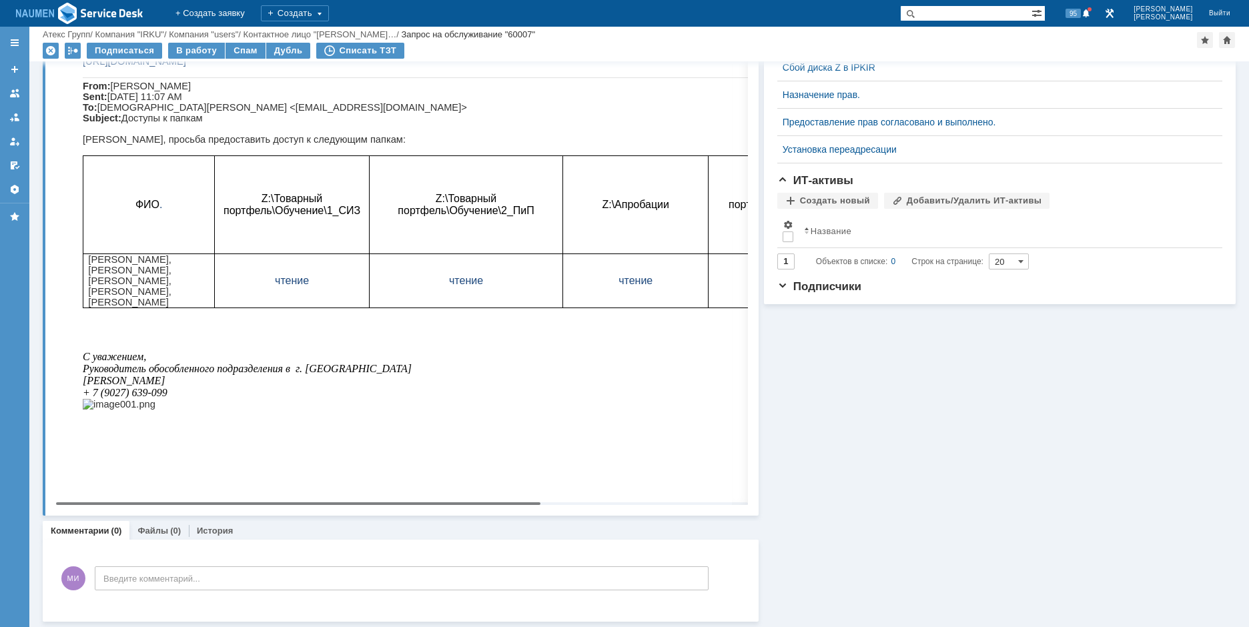
drag, startPoint x: 644, startPoint y: 502, endPoint x: 433, endPoint y: 502, distance: 210.8
click at [433, 502] on body "Идет загрузка, пожалуйста, подождите. На домашнюю + Создать заявку Создать 95 […" at bounding box center [624, 313] width 1249 height 627
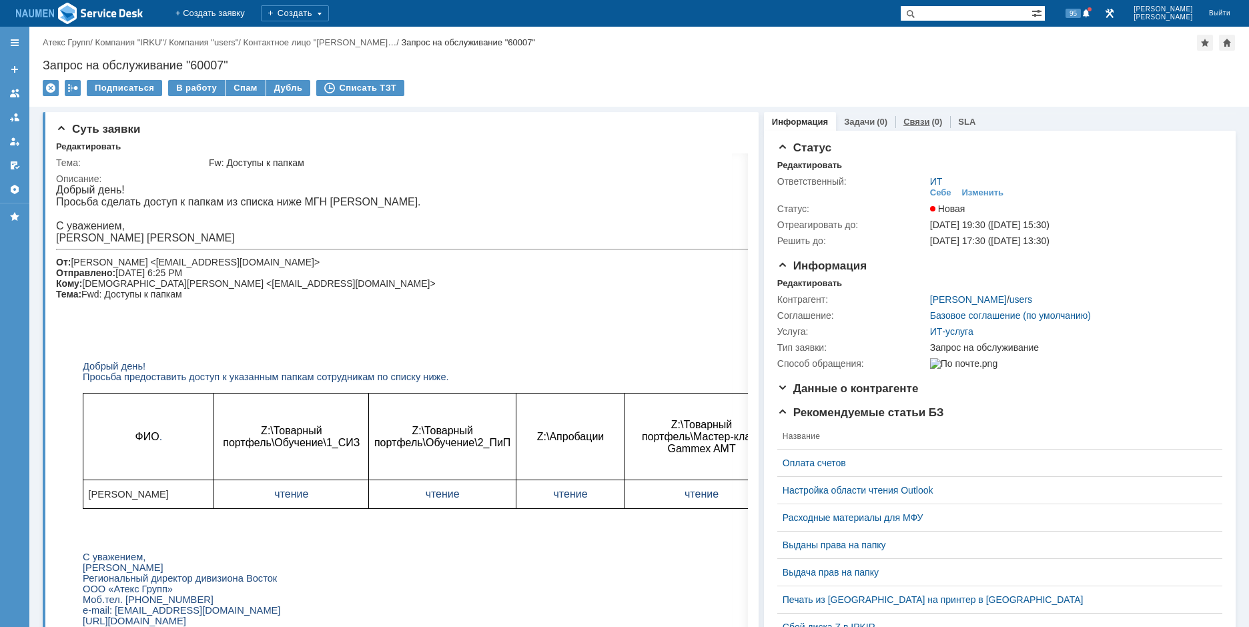
click at [907, 126] on link "Связи" at bounding box center [916, 122] width 26 height 10
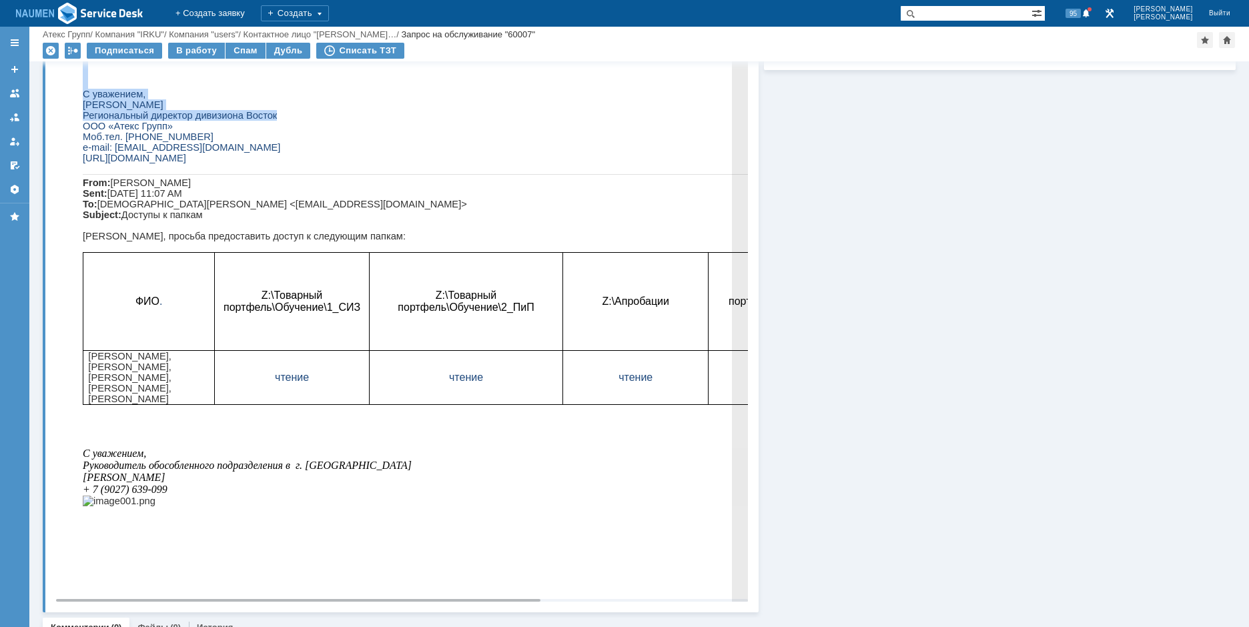
scroll to position [181, 0]
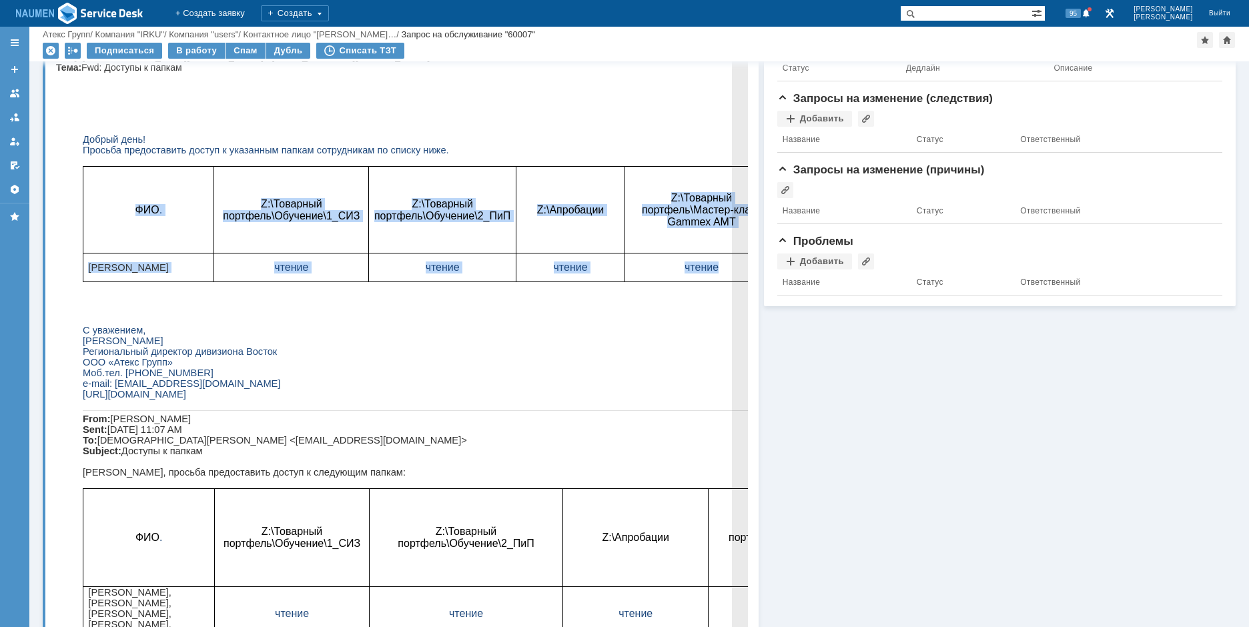
drag, startPoint x: 135, startPoint y: 216, endPoint x: 795, endPoint y: 234, distance: 660.1
click at [739, 276] on tbody "ФИО . Z:\Товарный портфель\Обучение\1_СИЗ Z:\Товарный портфель\Обучение\2_ПиП Z…" at bounding box center [560, 224] width 955 height 115
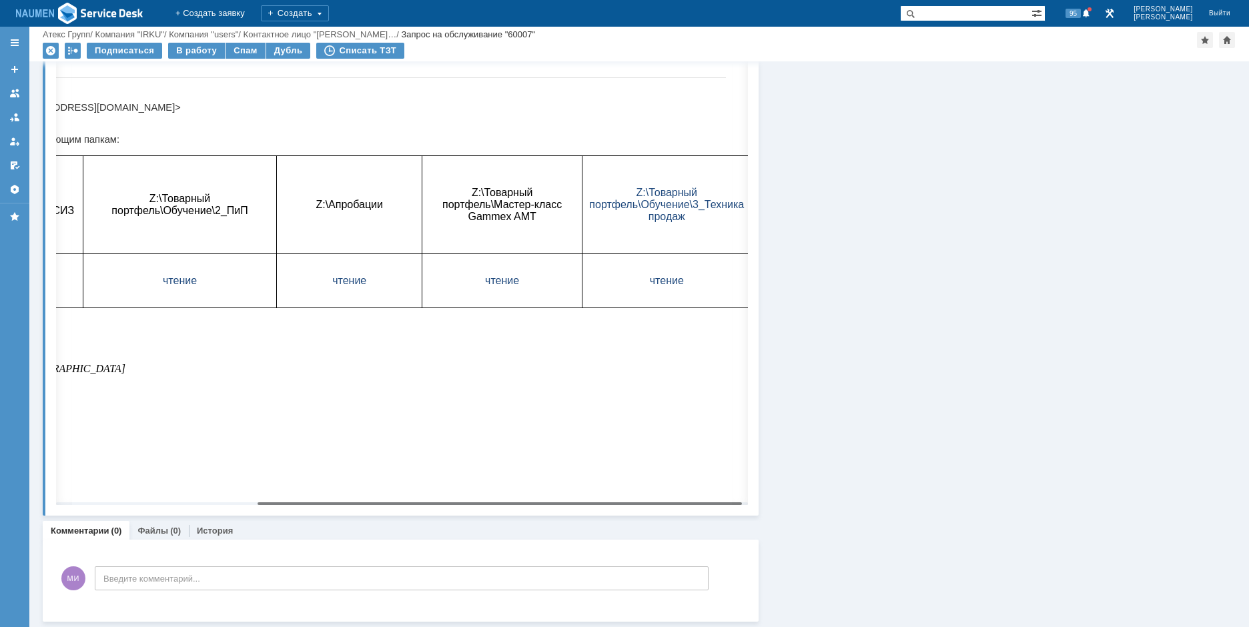
scroll to position [0, 290]
drag, startPoint x: 492, startPoint y: 504, endPoint x: 789, endPoint y: 781, distance: 405.5
click at [694, 498] on body "Идет загрузка, пожалуйста, подождите. На домашнюю + Создать заявку Создать 95 […" at bounding box center [624, 313] width 1249 height 627
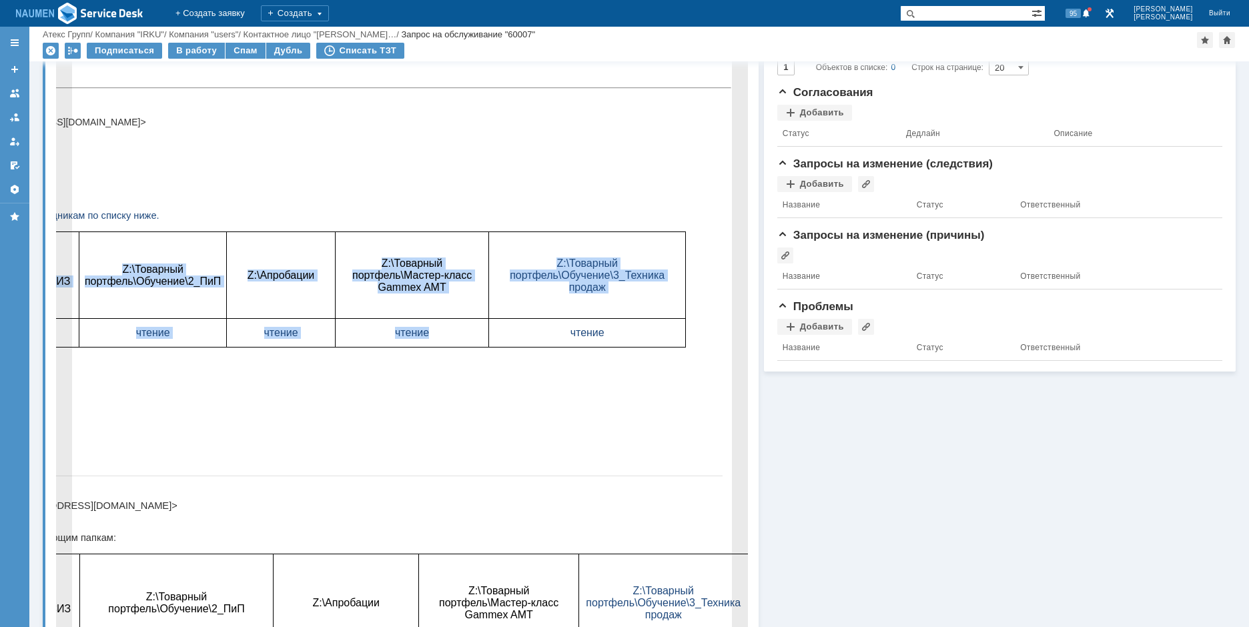
scroll to position [115, 0]
copy tbody "ФИО . Z:\Товарный портфель\Обучение\1_СИЗ Z:\Товарный портфель\Обучение\2_ПиП Z…"
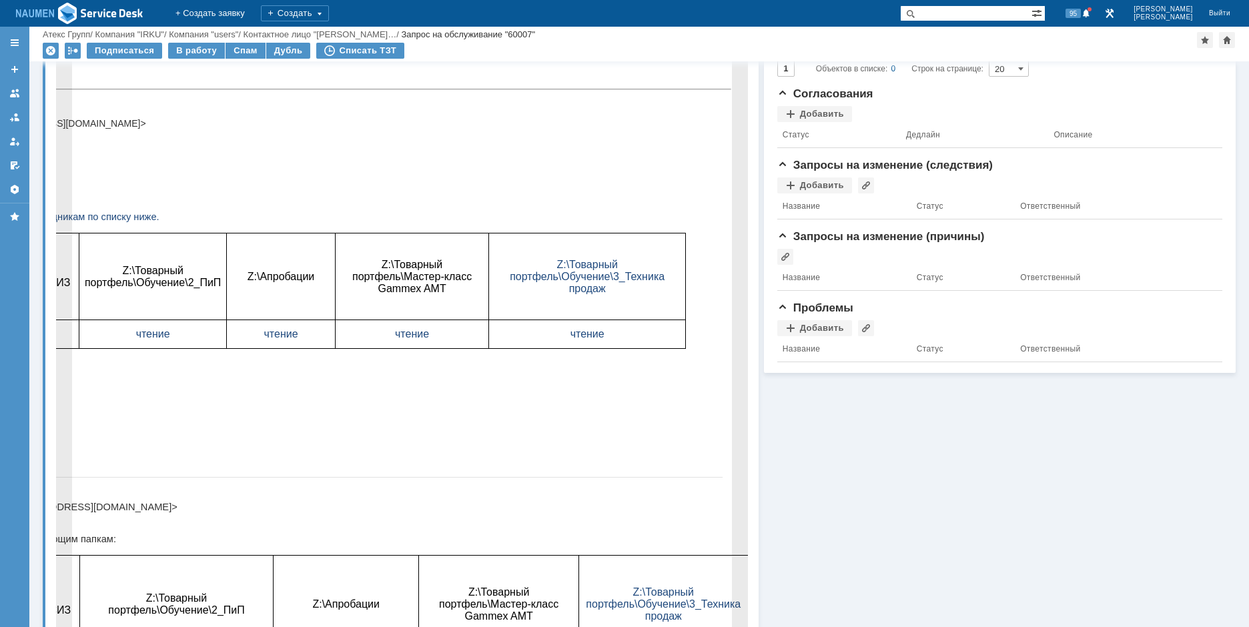
click at [194, 204] on p "Добрый день!" at bounding box center [257, 206] width 929 height 11
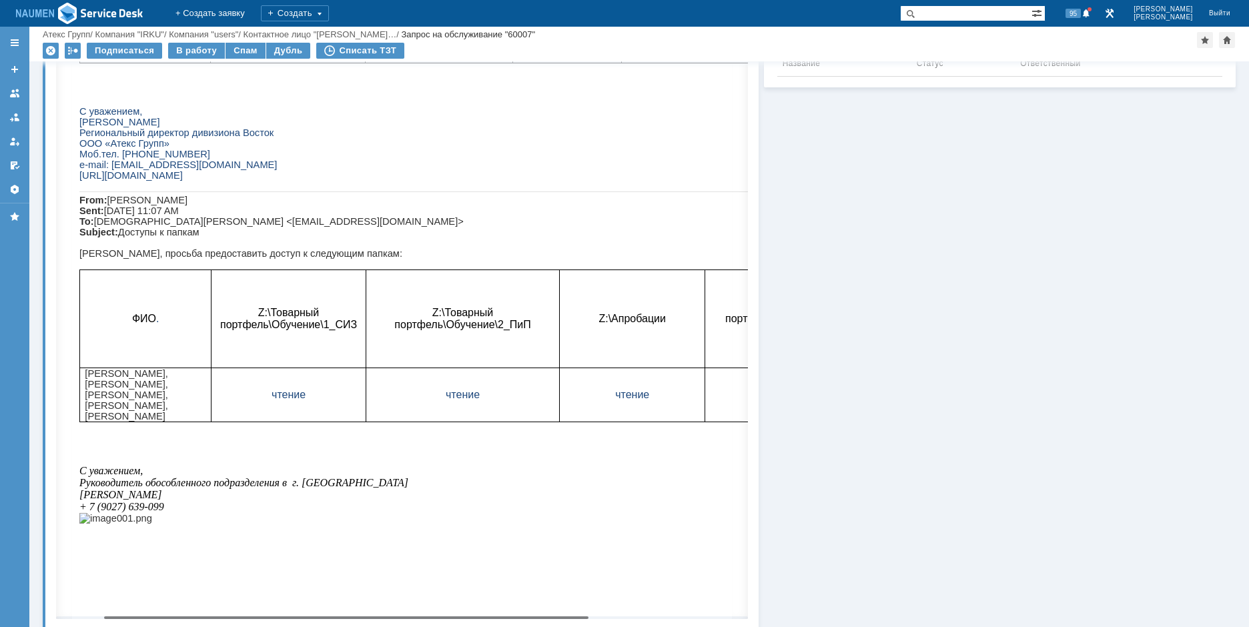
scroll to position [0, 0]
drag, startPoint x: 494, startPoint y: 615, endPoint x: 286, endPoint y: 604, distance: 209.1
click at [286, 604] on body "Идет загрузка, пожалуйста, подождите. На домашнюю + Создать заявку Создать 95 […" at bounding box center [624, 313] width 1249 height 627
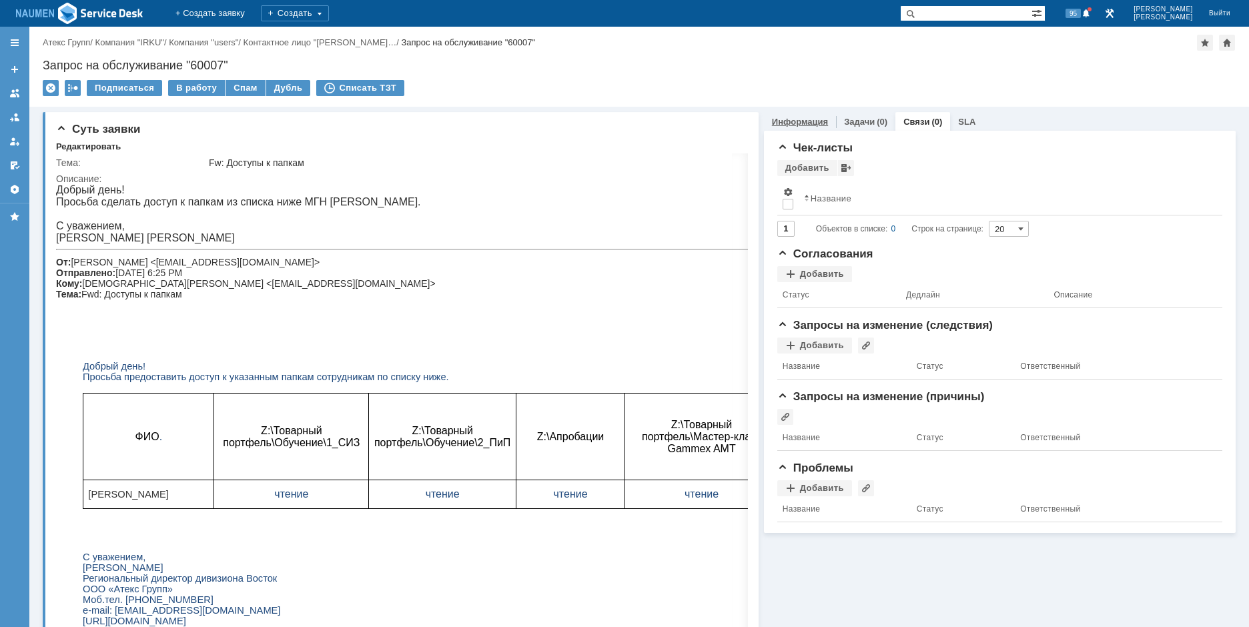
click at [793, 114] on div "Информация" at bounding box center [800, 121] width 72 height 19
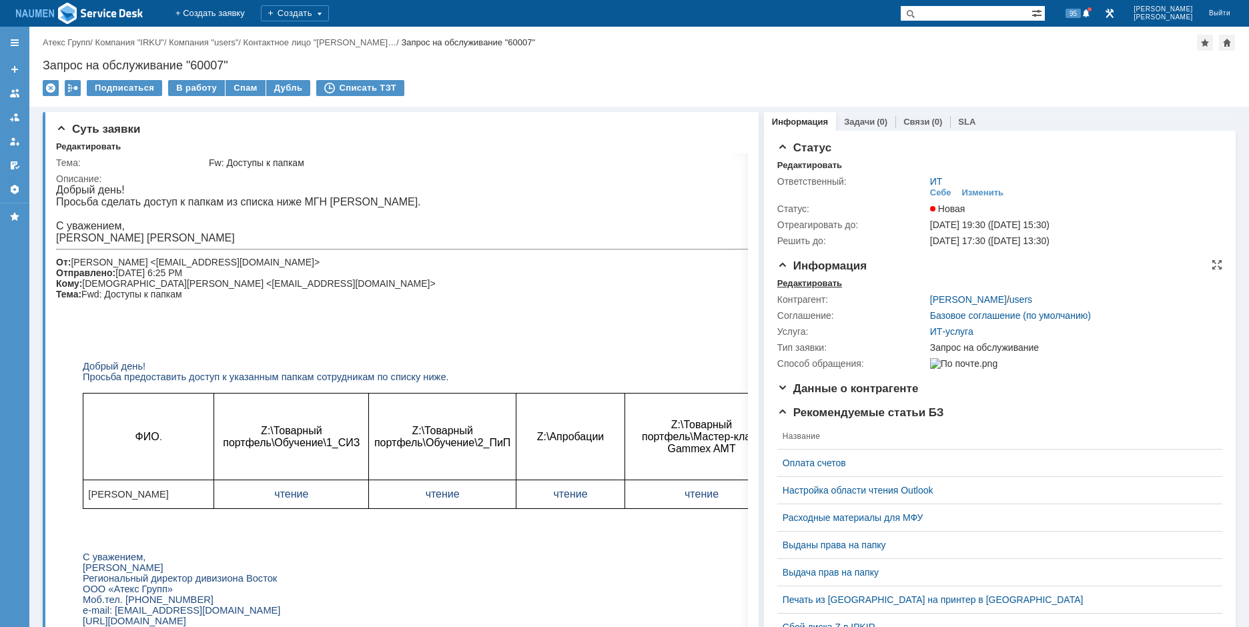
click at [813, 280] on div "Редактировать" at bounding box center [809, 283] width 65 height 11
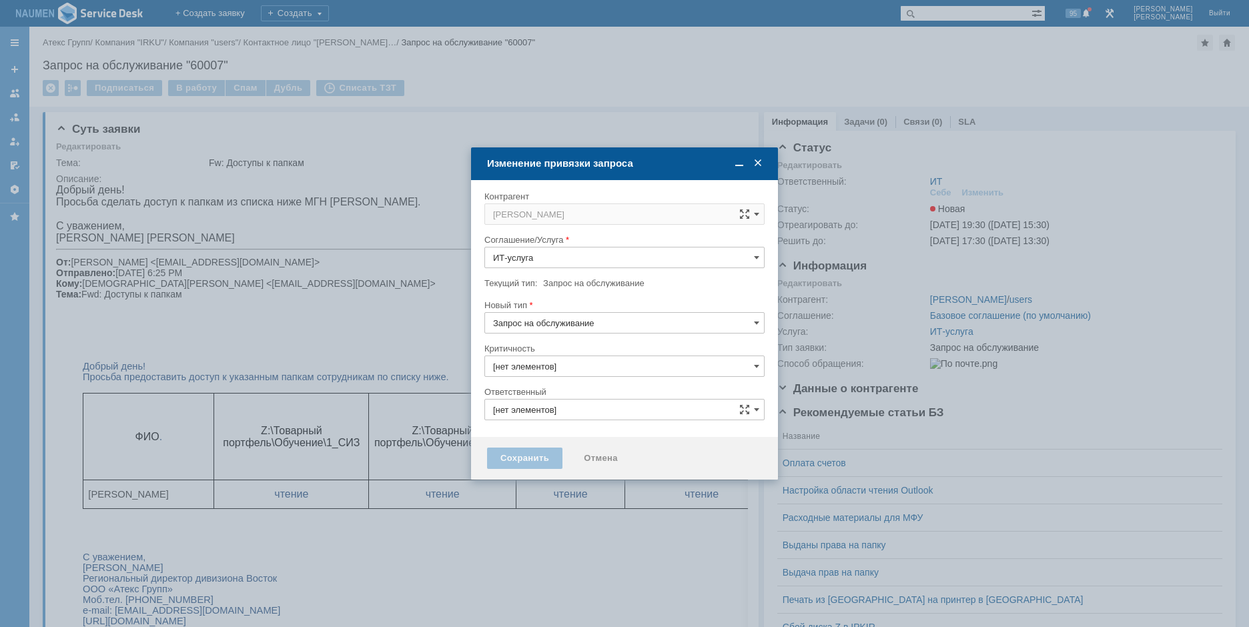
type input "ИТ"
type input "3. Низкая"
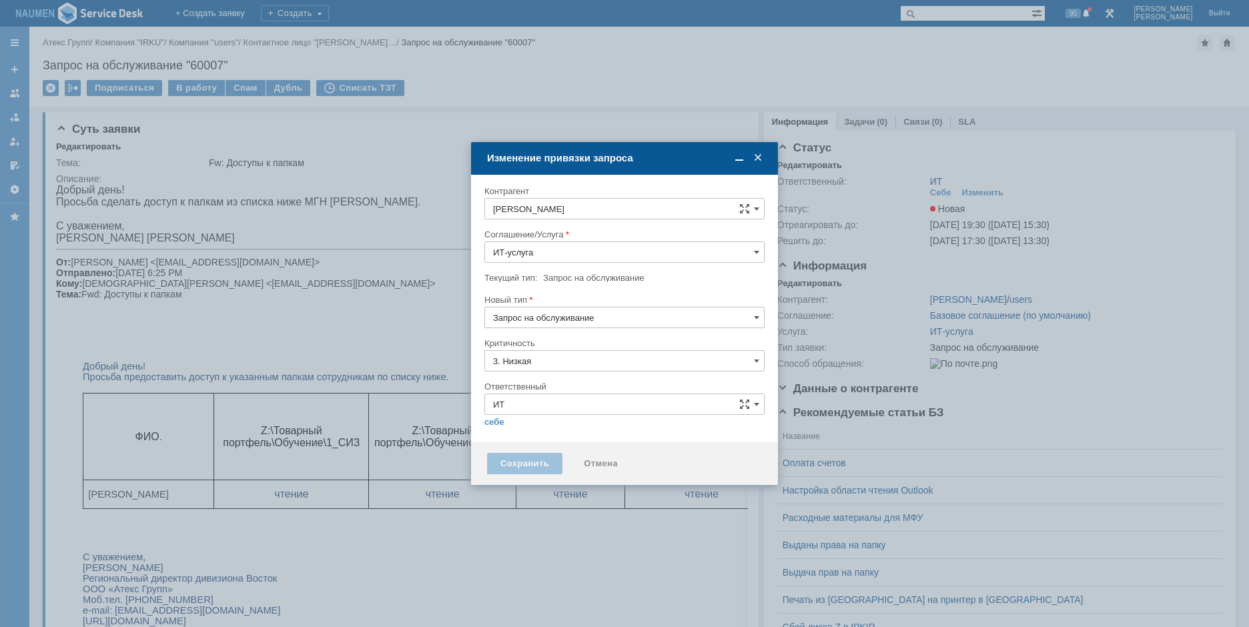
type input "[не указано]"
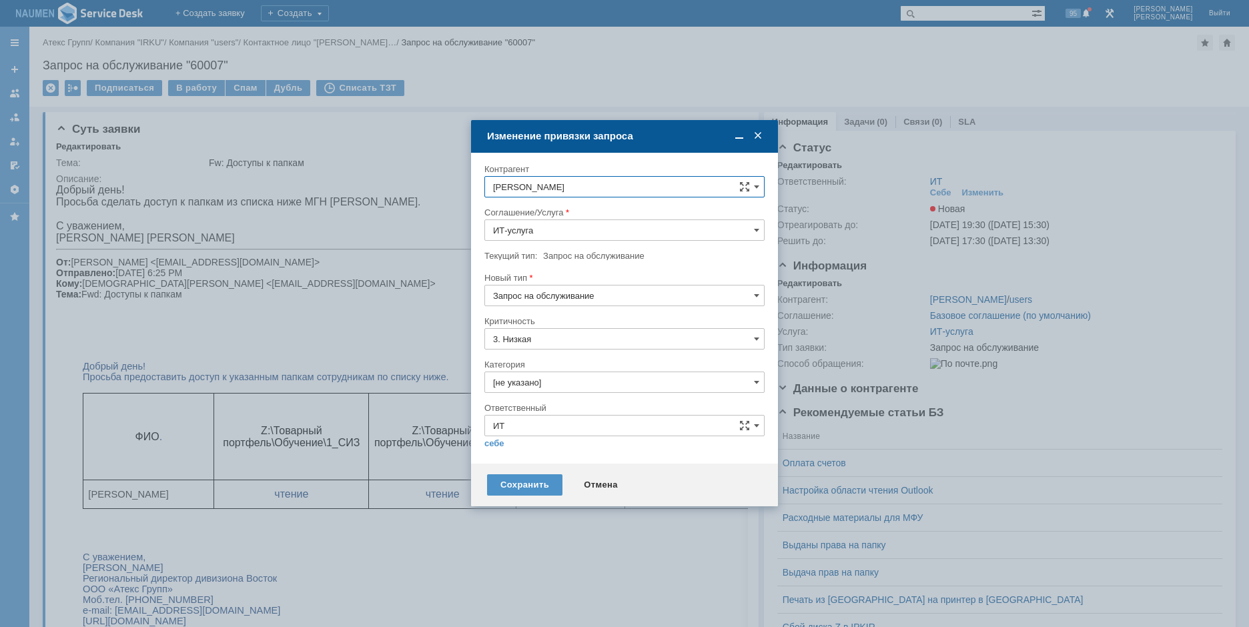
click at [562, 385] on input "[не указано]" at bounding box center [624, 382] width 280 height 21
click at [654, 375] on input "text" at bounding box center [624, 382] width 280 height 21
click at [546, 455] on span "Назначение доступа (файловые ресурсы)" at bounding box center [624, 457] width 263 height 11
click at [488, 434] on input "ИТ" at bounding box center [624, 425] width 280 height 21
type input "Назначение доступа (файловые ресурсы)"
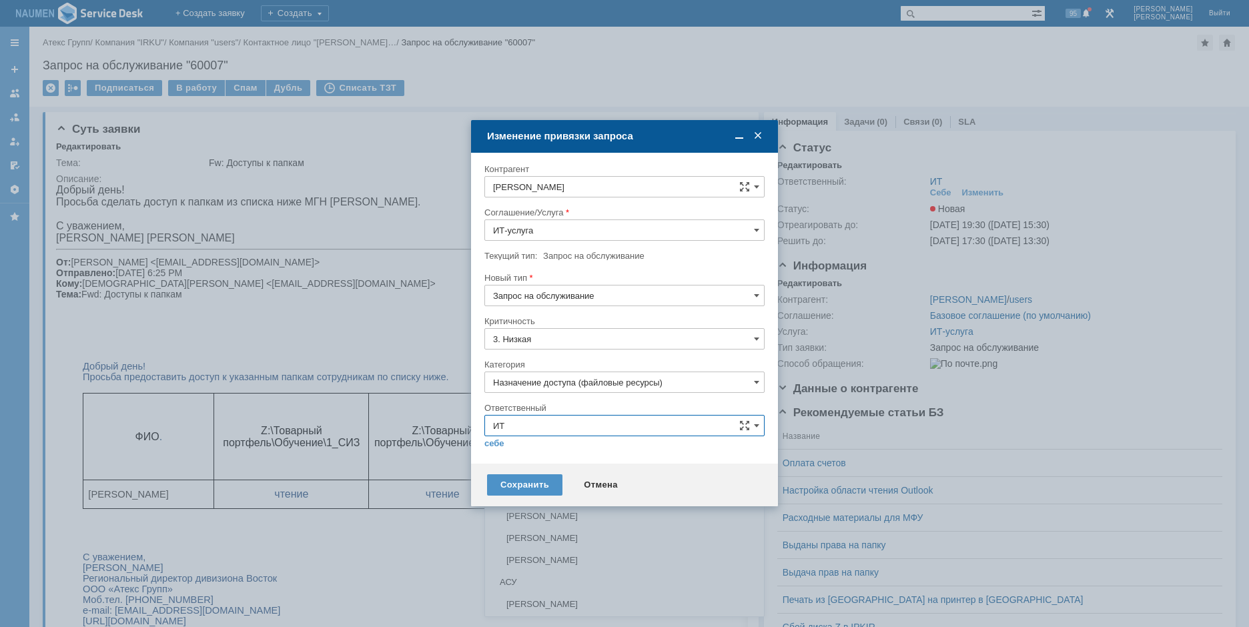
click at [581, 424] on input "ИТ" at bounding box center [624, 425] width 280 height 21
click at [589, 408] on div "Ответственный" at bounding box center [623, 408] width 278 height 9
click at [492, 440] on link "себе" at bounding box center [494, 443] width 20 height 11
type input "[PERSON_NAME]"
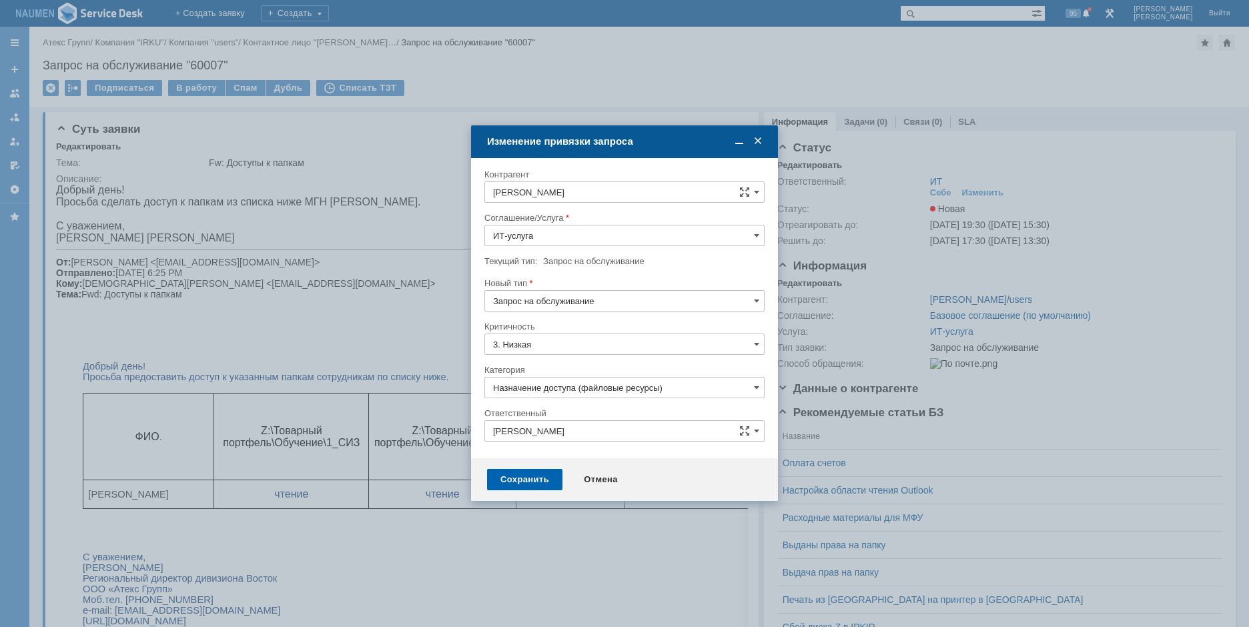
click at [507, 474] on div "Сохранить" at bounding box center [524, 479] width 75 height 21
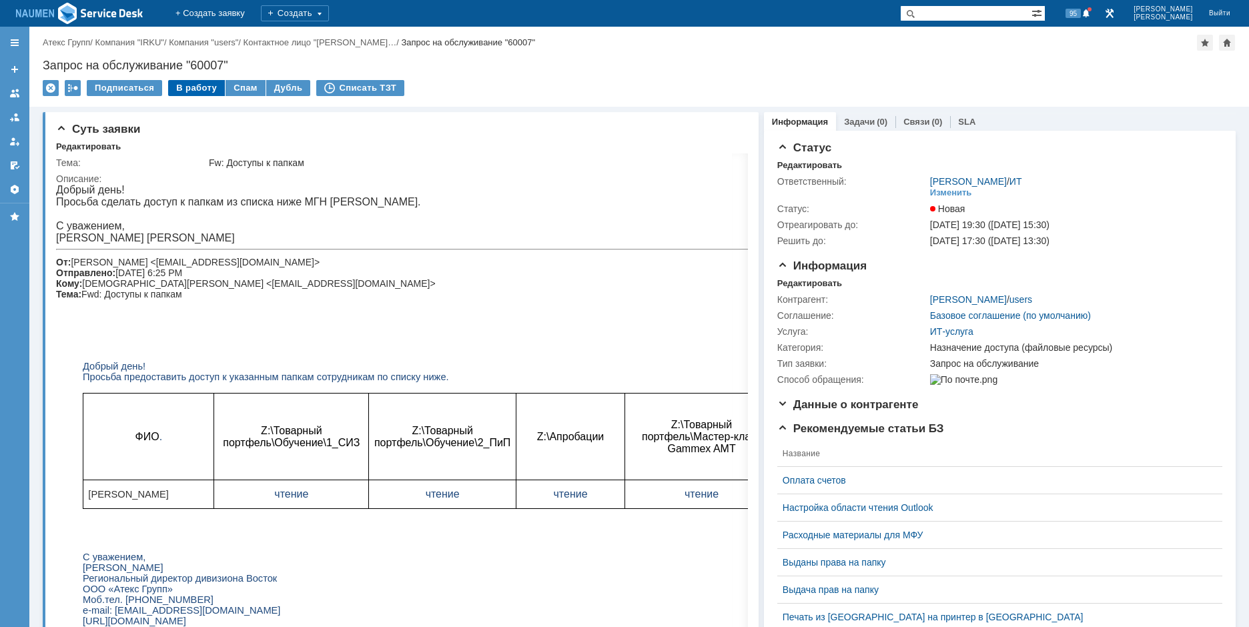
click at [195, 86] on div "В работу" at bounding box center [196, 88] width 57 height 16
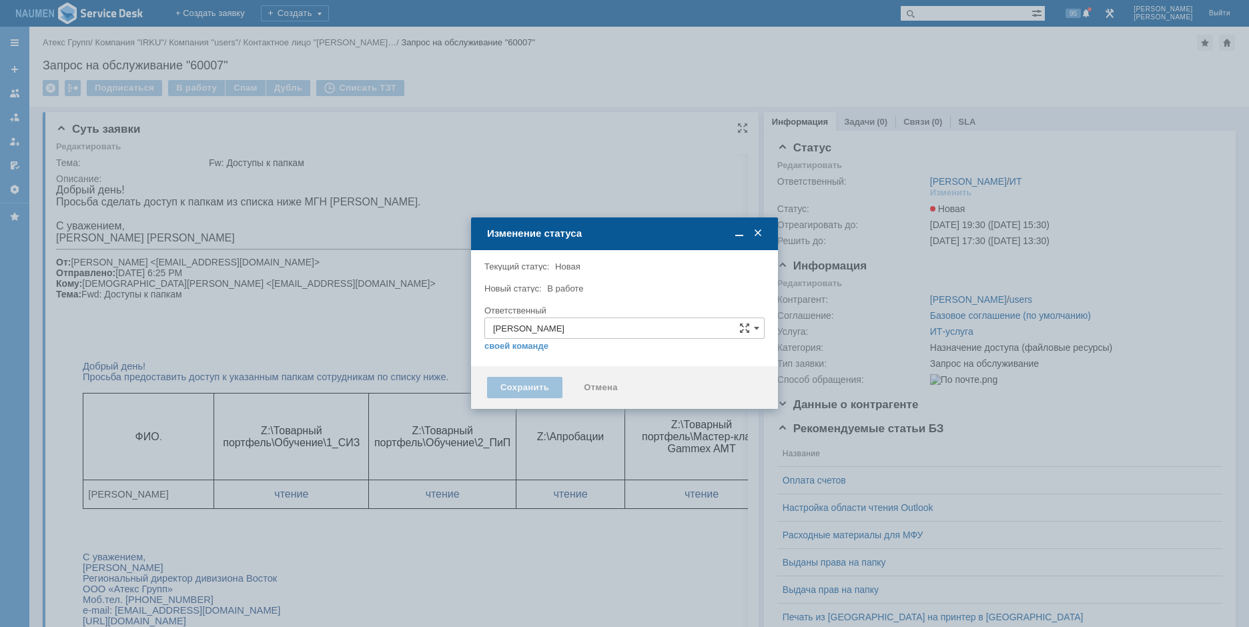
type input "Назначение доступа (файловые ресурсы)"
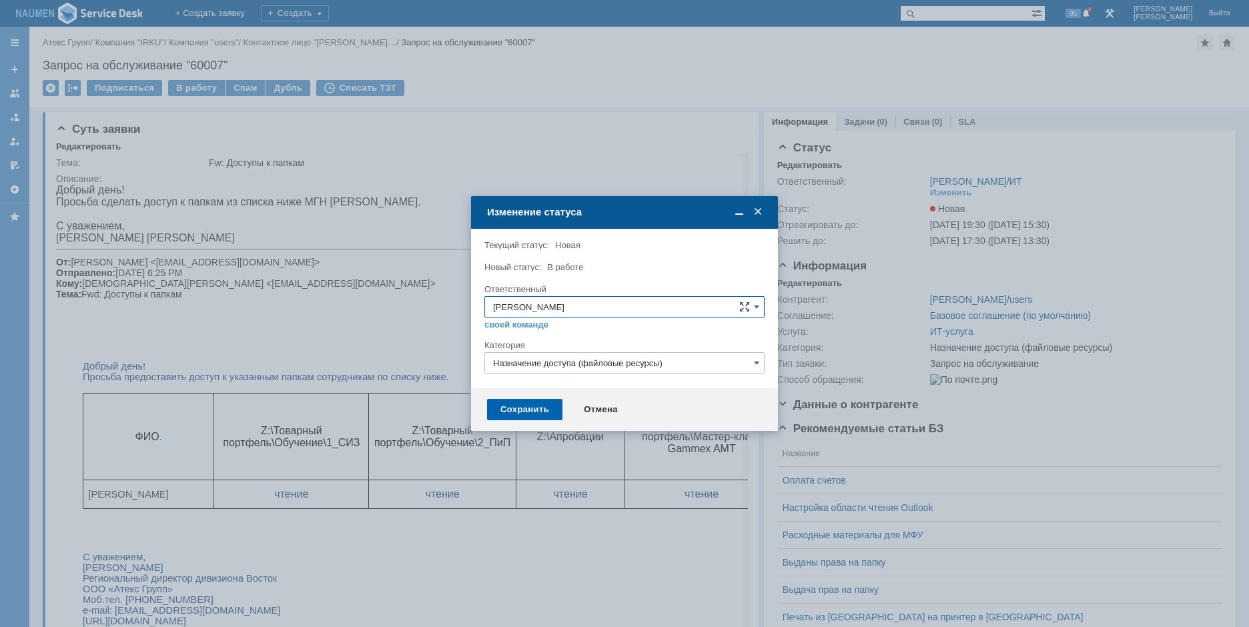
click at [532, 402] on div "Сохранить" at bounding box center [524, 409] width 75 height 21
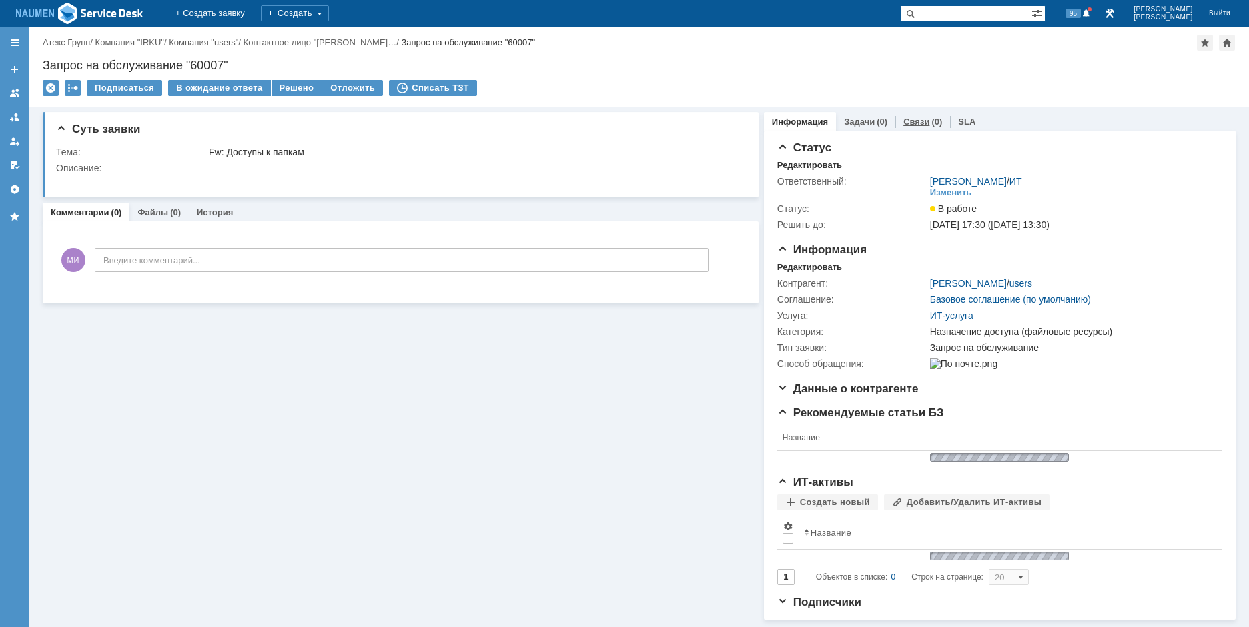
click at [905, 123] on link "Связи" at bounding box center [916, 122] width 26 height 10
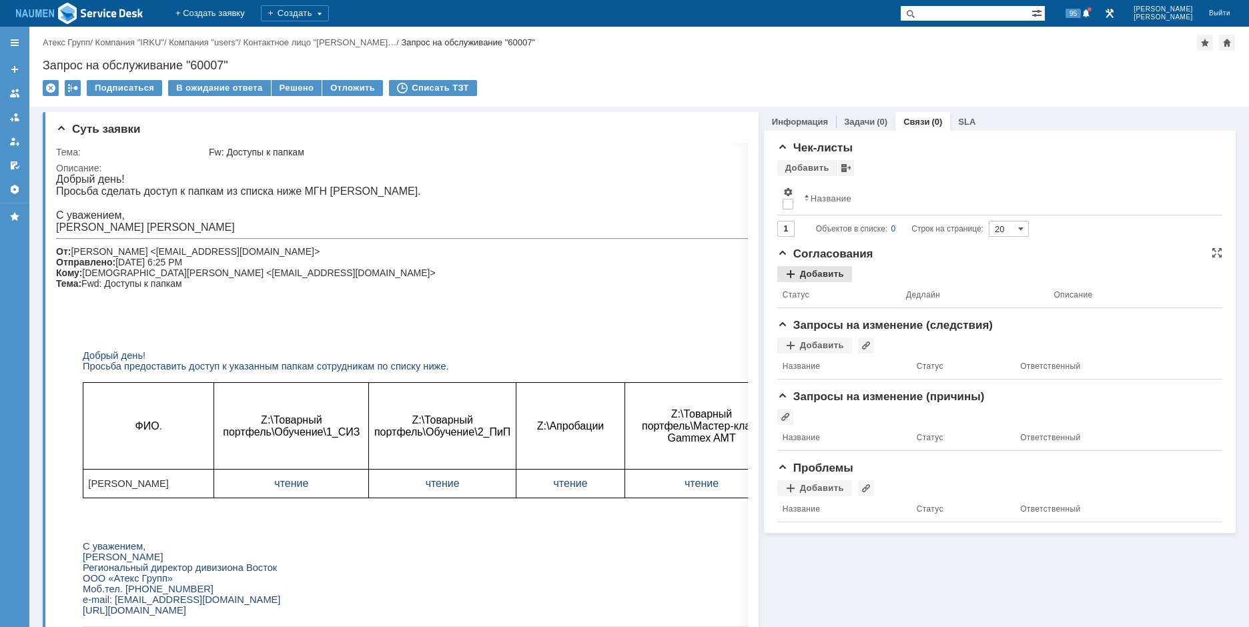
click at [829, 276] on div "Добавить" at bounding box center [814, 274] width 75 height 16
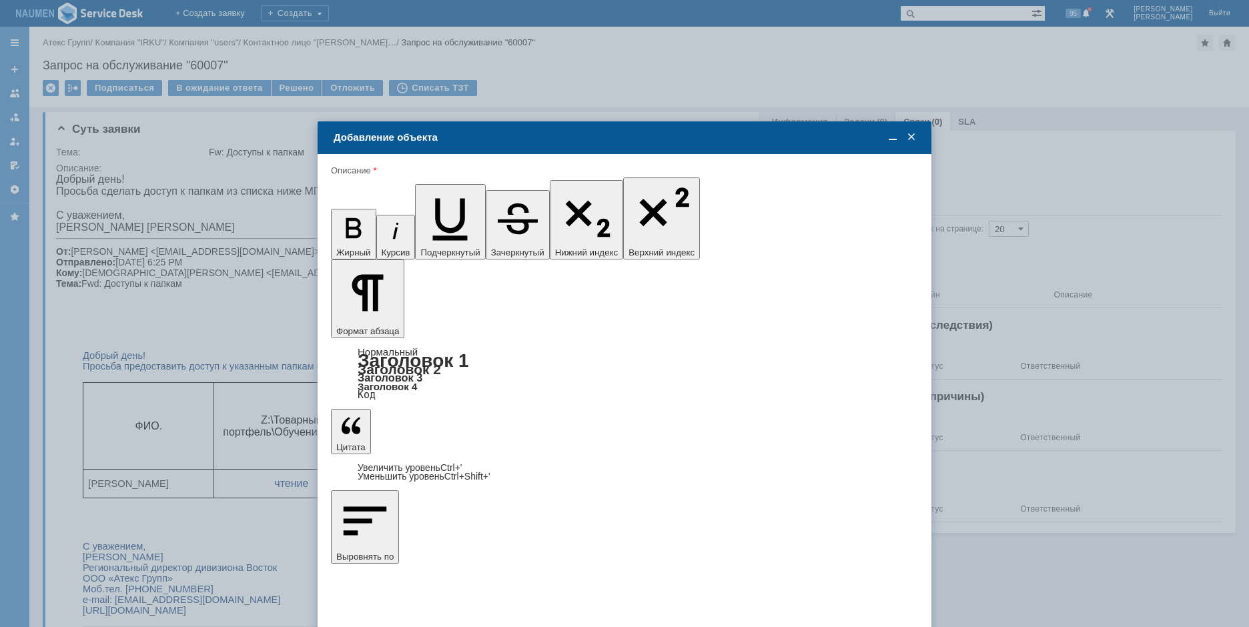
scroll to position [4154, 2]
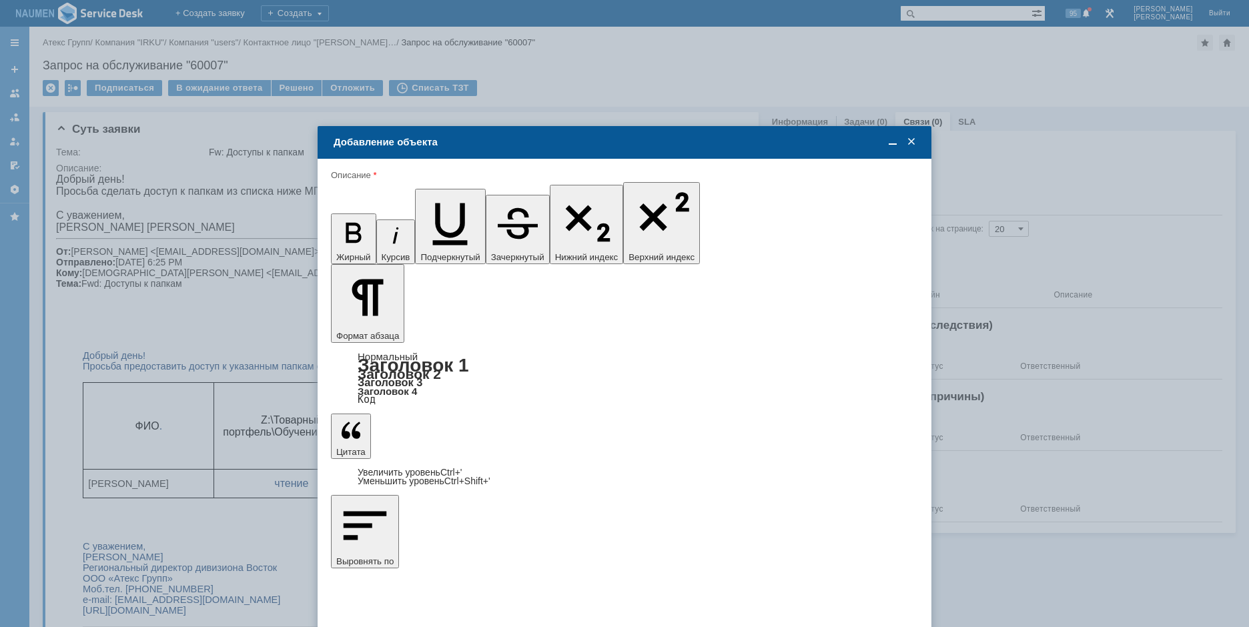
drag, startPoint x: 607, startPoint y: 3798, endPoint x: 340, endPoint y: 3802, distance: 266.9
click at [430, 435] on span "[PERSON_NAME]" at bounding box center [441, 433] width 71 height 10
click at [0, 0] on input "[PERSON_NAME]" at bounding box center [0, 0] width 0 height 0
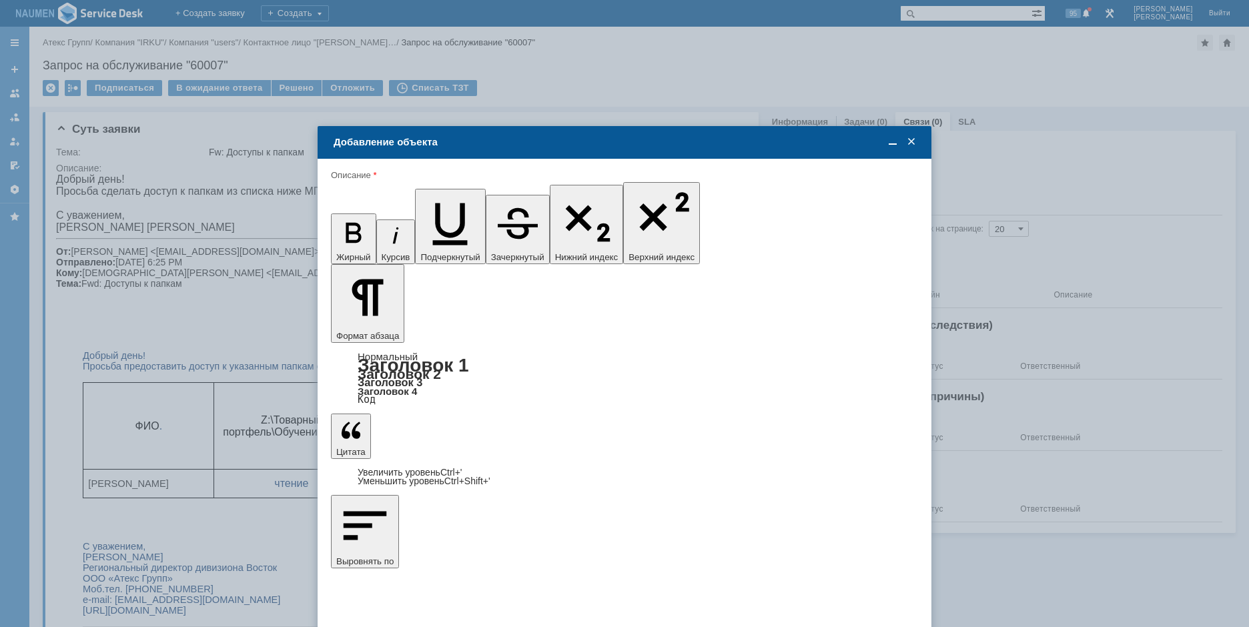
type input "Выбрано: 1 (объекты класса 'Сотрудник')"
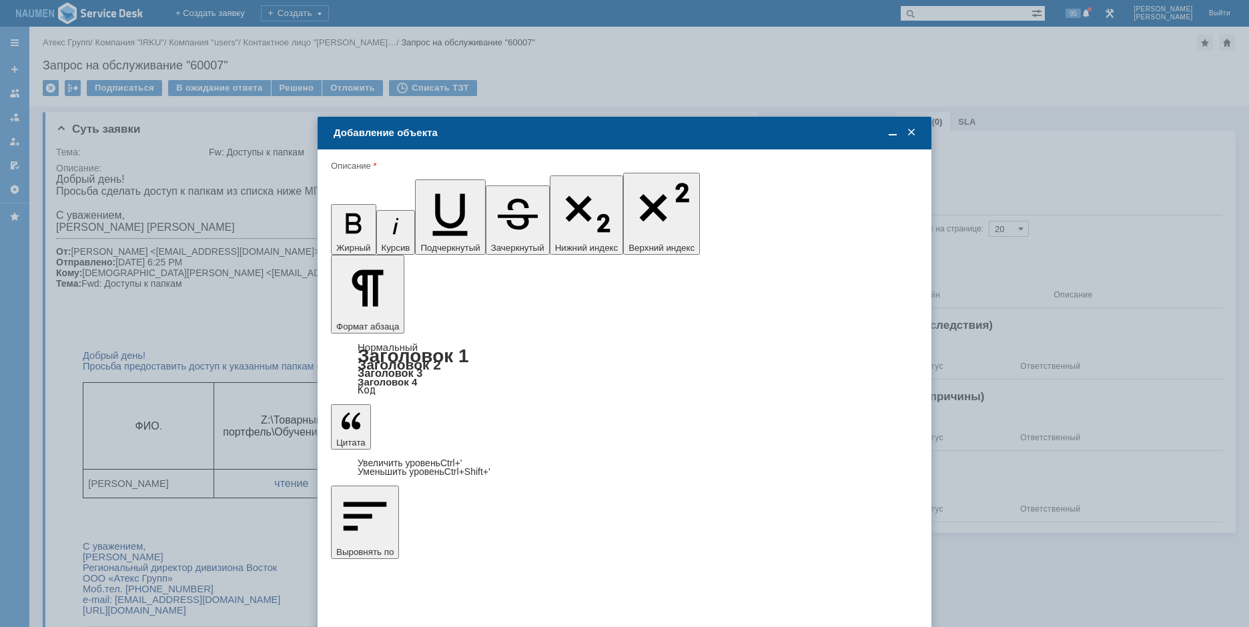
type input "8"
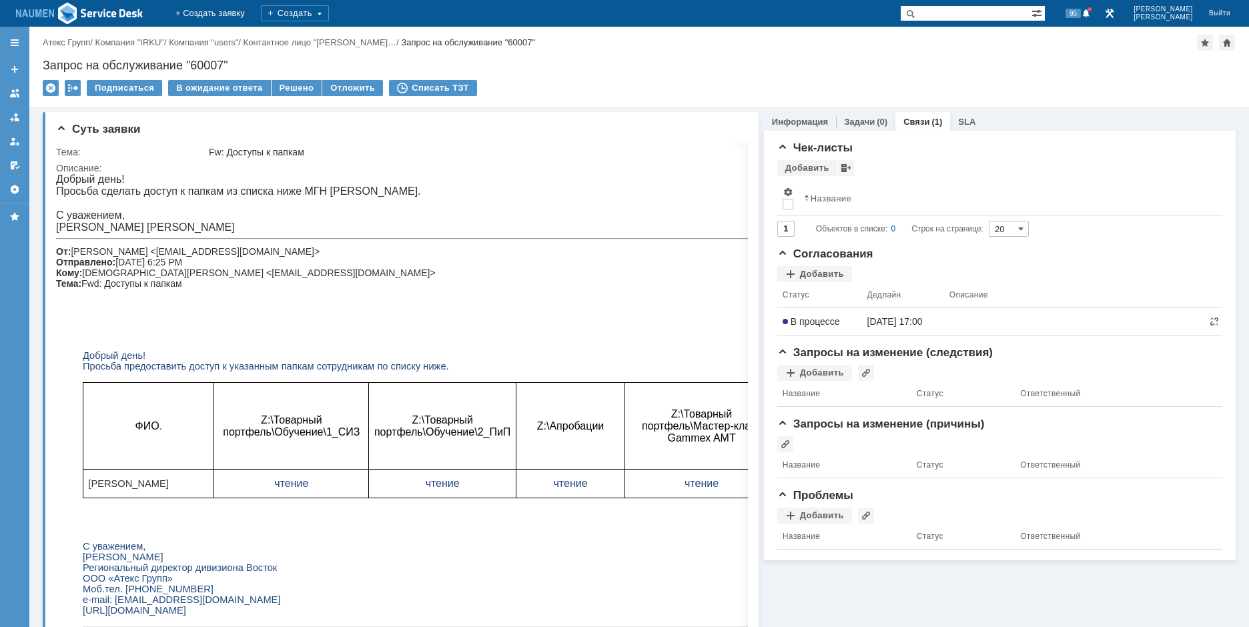
scroll to position [0, 0]
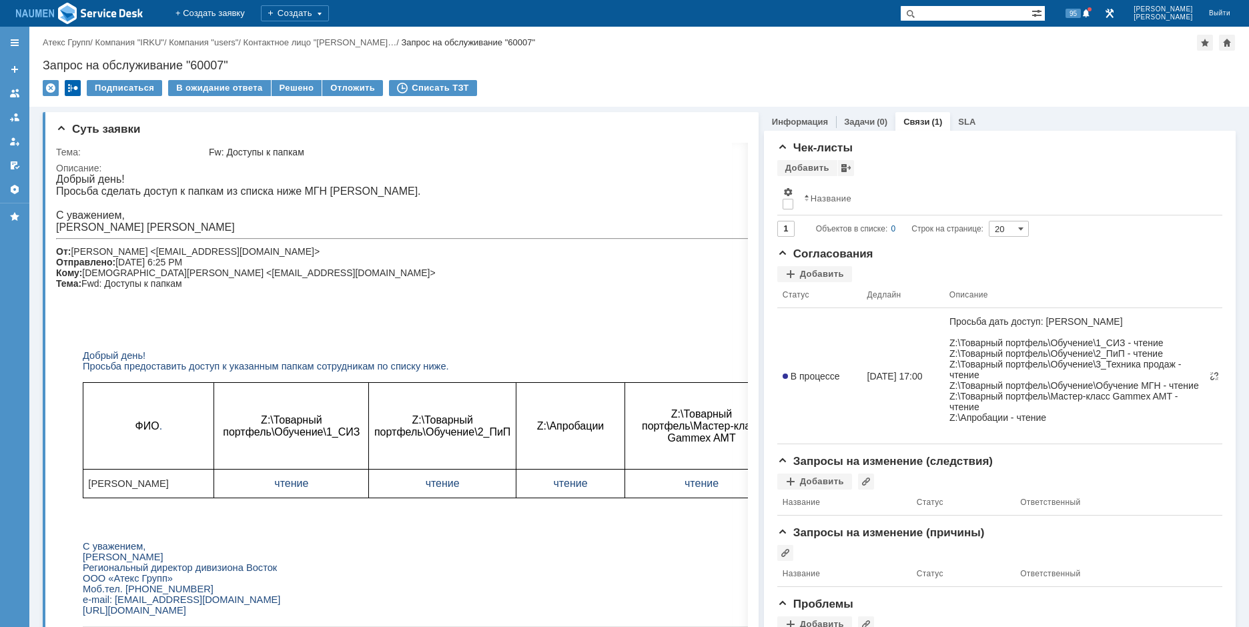
click at [71, 93] on div at bounding box center [73, 88] width 16 height 16
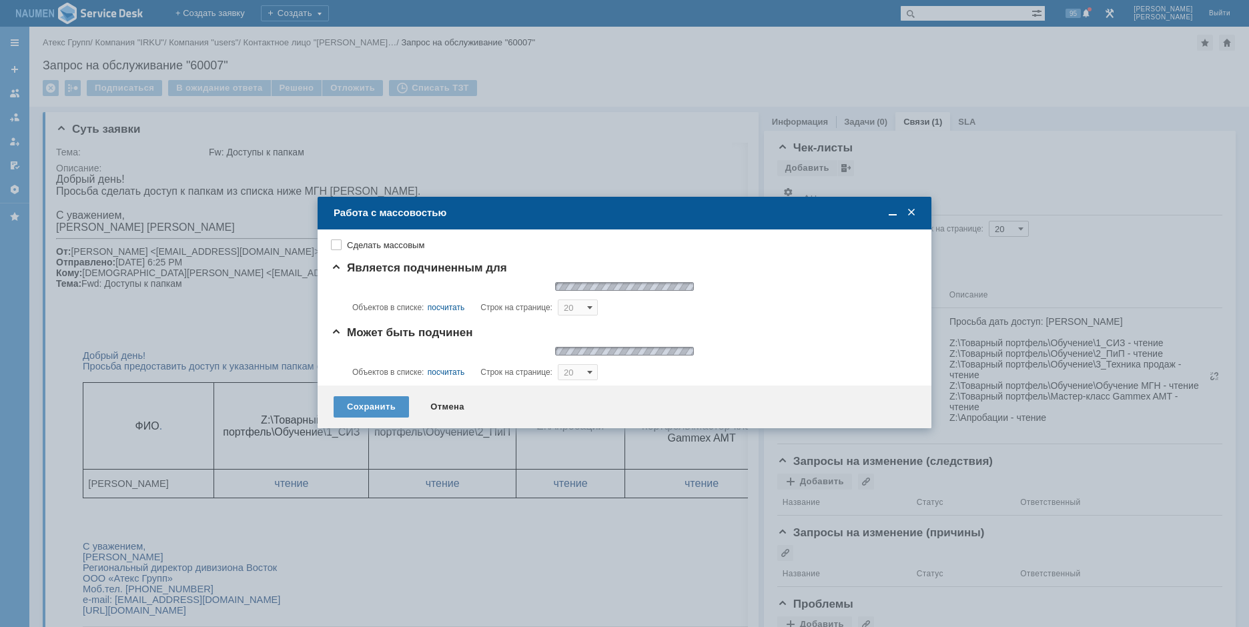
type input "20"
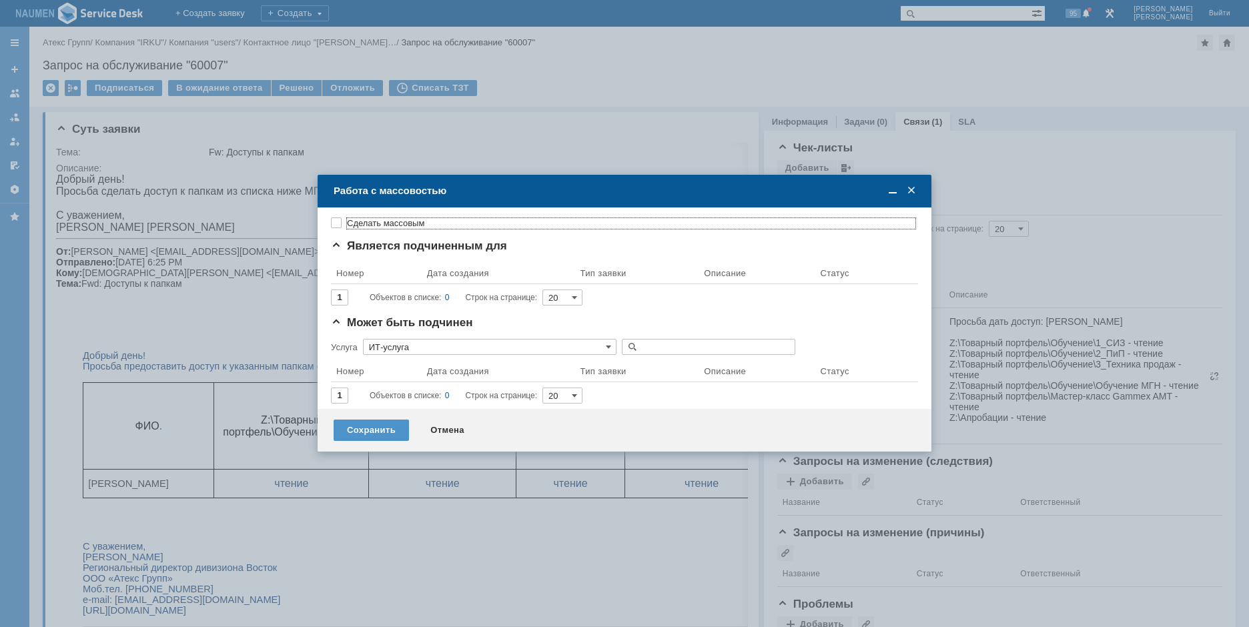
click at [347, 224] on label "Сделать массовым" at bounding box center [631, 223] width 568 height 11
checkbox input "true"
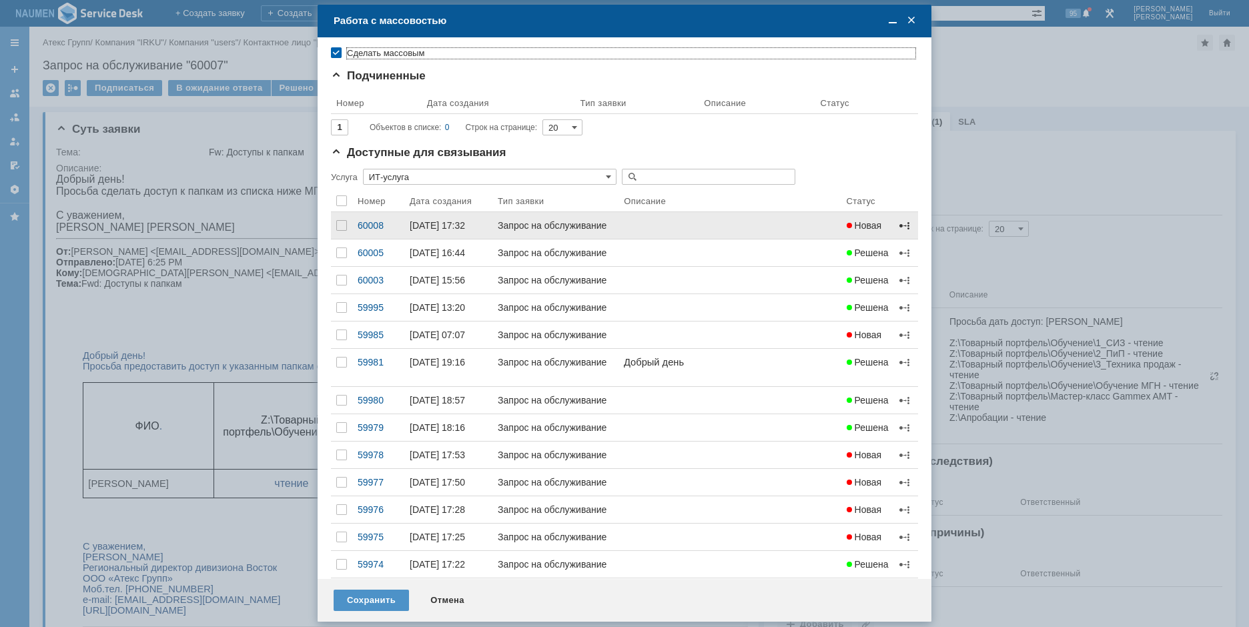
click at [899, 226] on span at bounding box center [904, 225] width 11 height 11
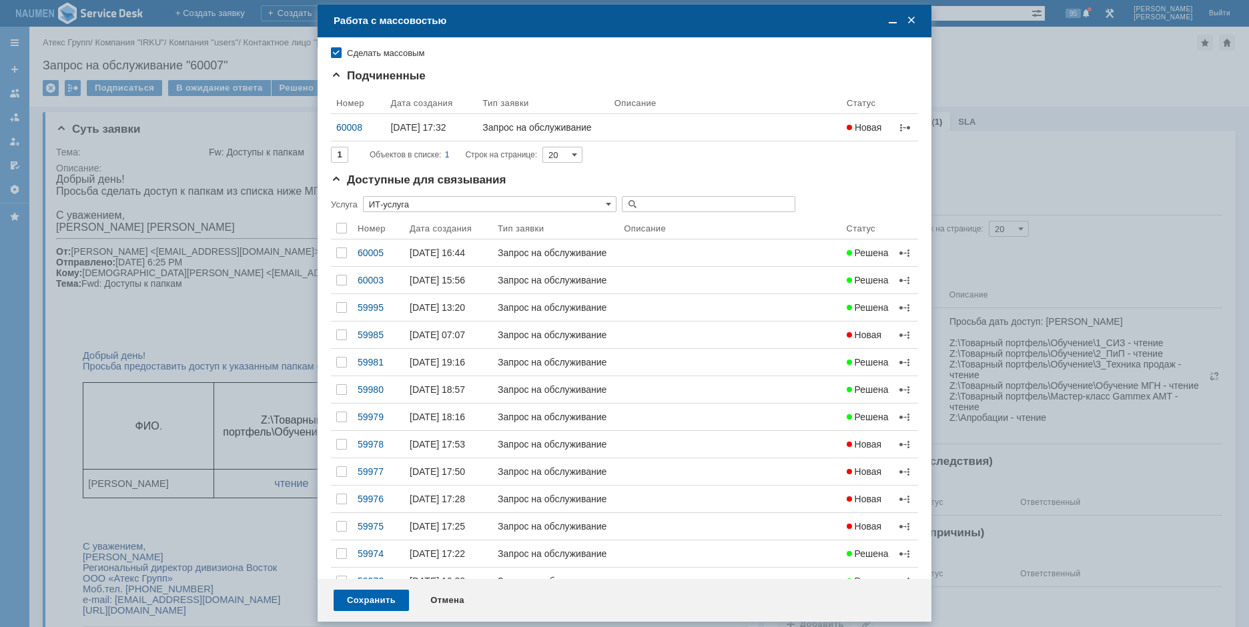
click at [388, 599] on div "Сохранить" at bounding box center [371, 600] width 75 height 21
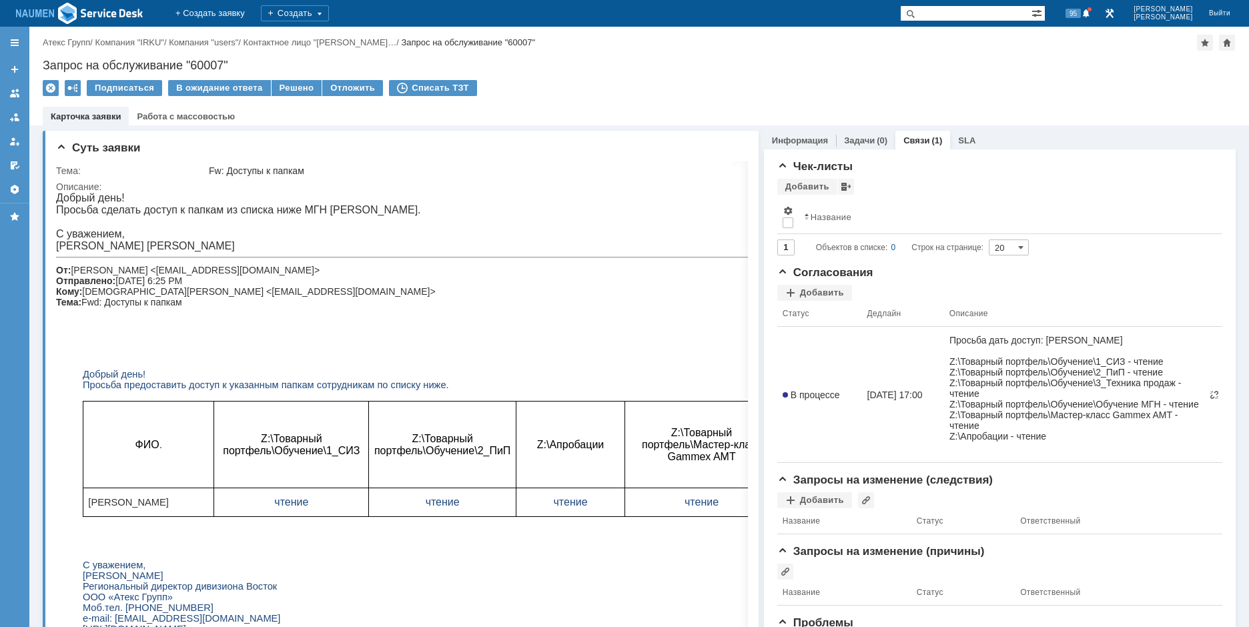
click at [1051, 90] on div "Подписаться В ожидание ответа Решено Отложить Списать ТЗТ" at bounding box center [639, 94] width 1193 height 28
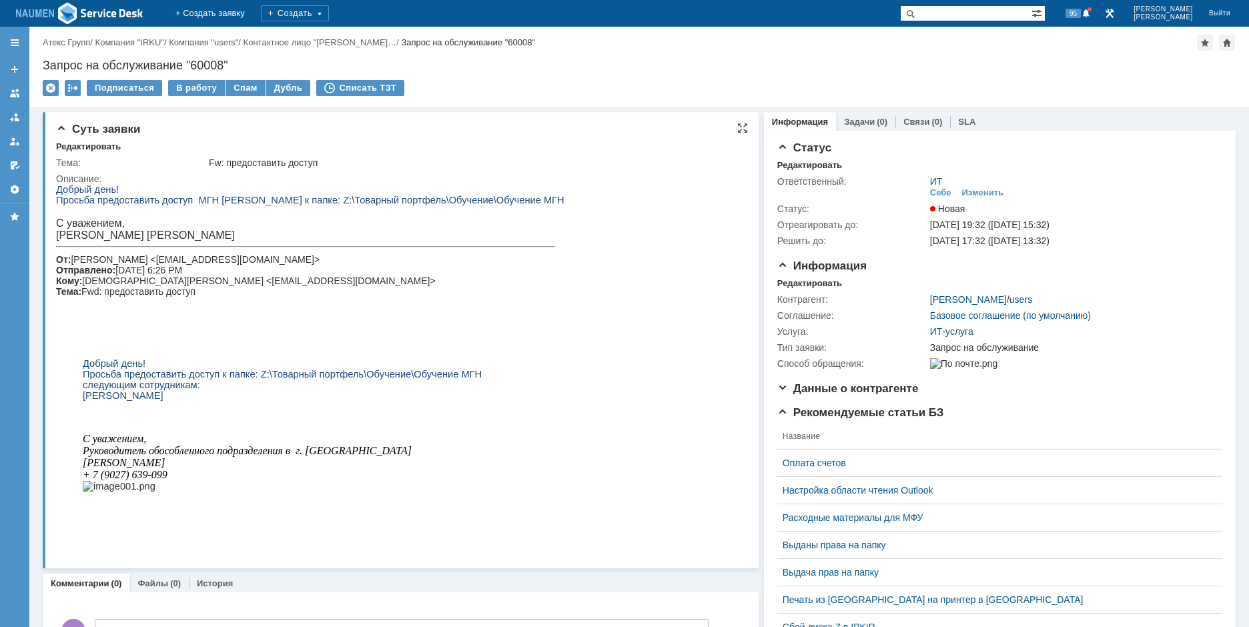
drag, startPoint x: 348, startPoint y: 204, endPoint x: 529, endPoint y: 195, distance: 181.0
click at [529, 195] on body "Добрый день! Просьба предоставить доступ МГН Бакаевой Екатерине к папке: Z:\Тов…" at bounding box center [310, 348] width 508 height 328
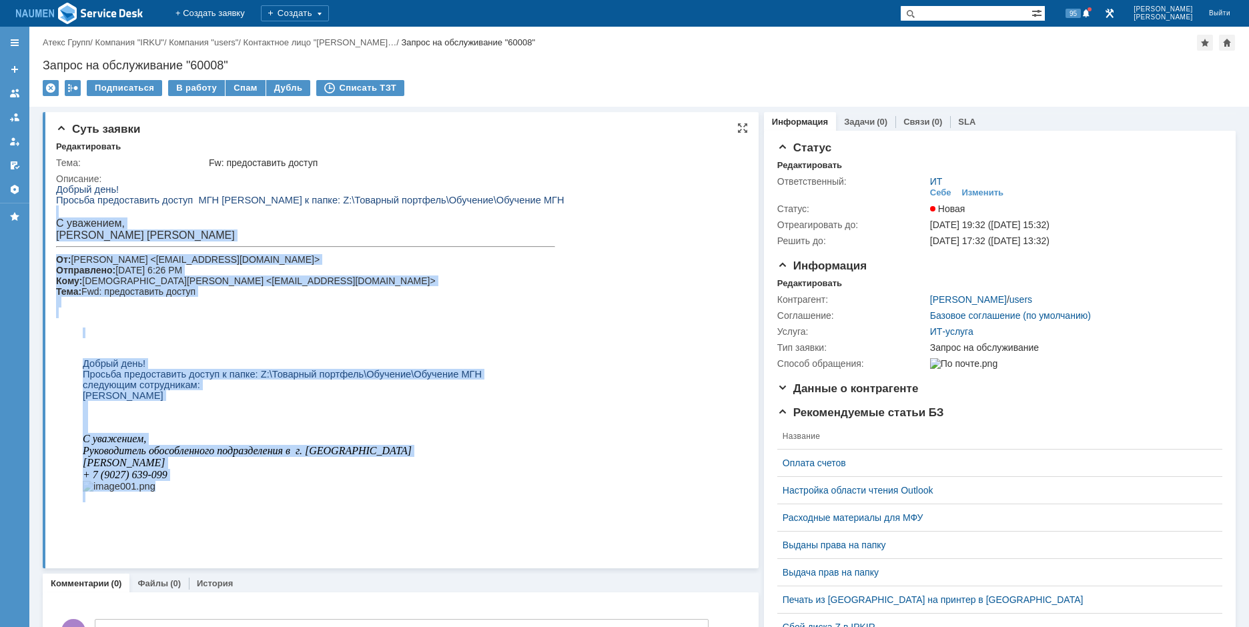
drag, startPoint x: 532, startPoint y: 205, endPoint x: 378, endPoint y: 208, distance: 154.8
click at [380, 208] on html "Добрый день! Просьба предоставить доступ МГН Бакаевой Екатерине к папке: Z:\Тов…" at bounding box center [395, 348] width 679 height 328
drag, startPoint x: 328, startPoint y: 201, endPoint x: 529, endPoint y: 199, distance: 201.5
click at [529, 199] on span "Просьба предоставить доступ МГН [PERSON_NAME] к папке: Z:\Товарный портфель\Обу…" at bounding box center [310, 200] width 508 height 11
copy span "Z:\Товарный портфель\Обучение\Обучение МГН"
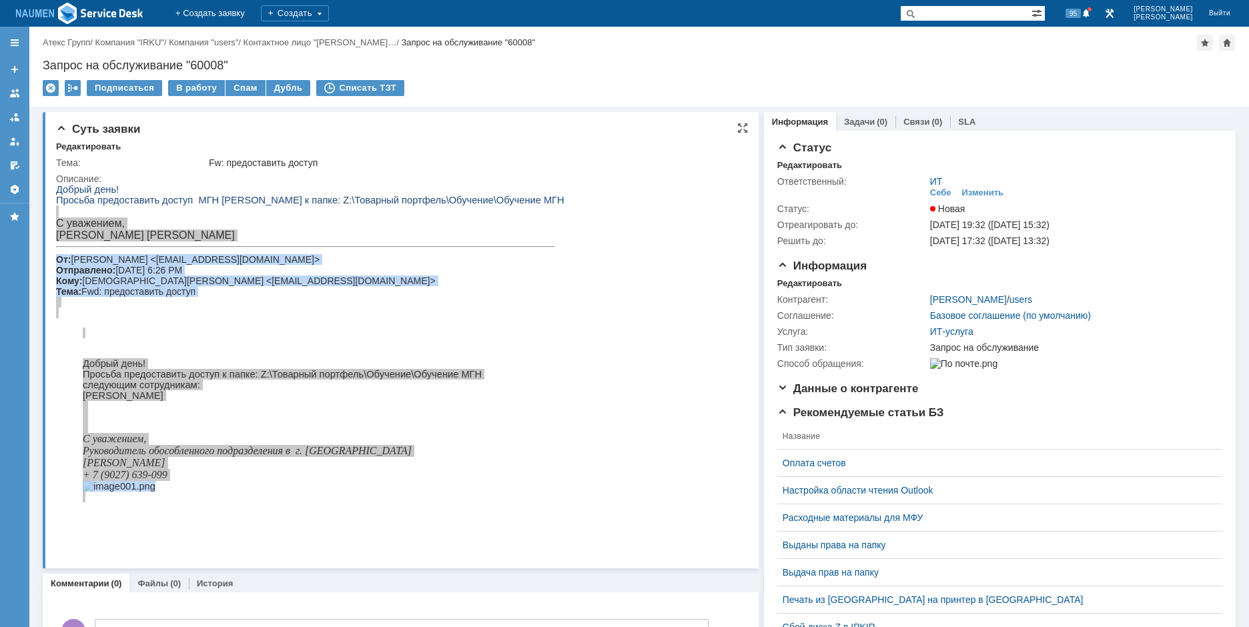
click at [324, 127] on div "Суть заявки" at bounding box center [402, 129] width 692 height 13
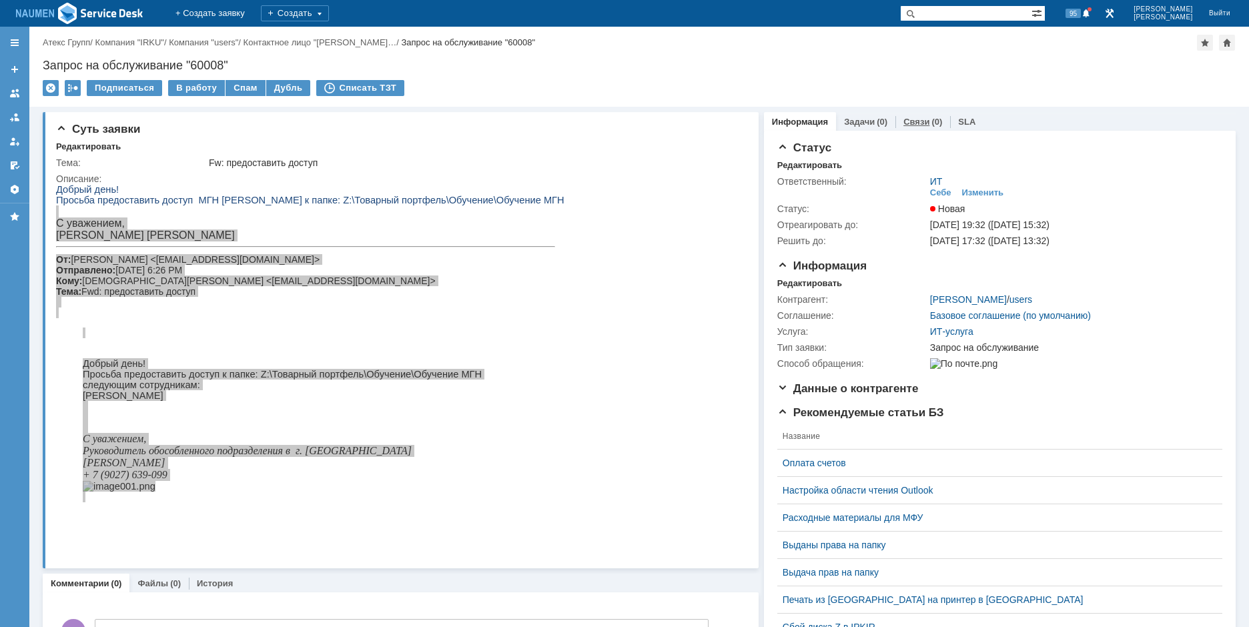
click at [909, 121] on link "Связи" at bounding box center [916, 122] width 26 height 10
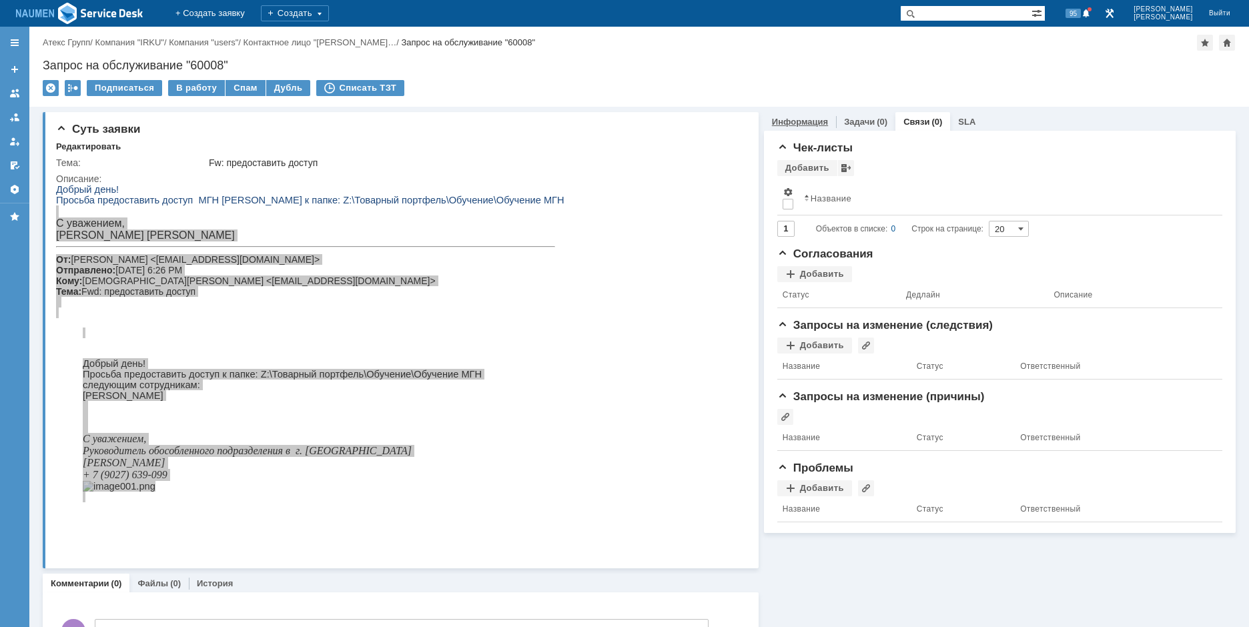
click at [805, 119] on link "Информация" at bounding box center [800, 122] width 56 height 10
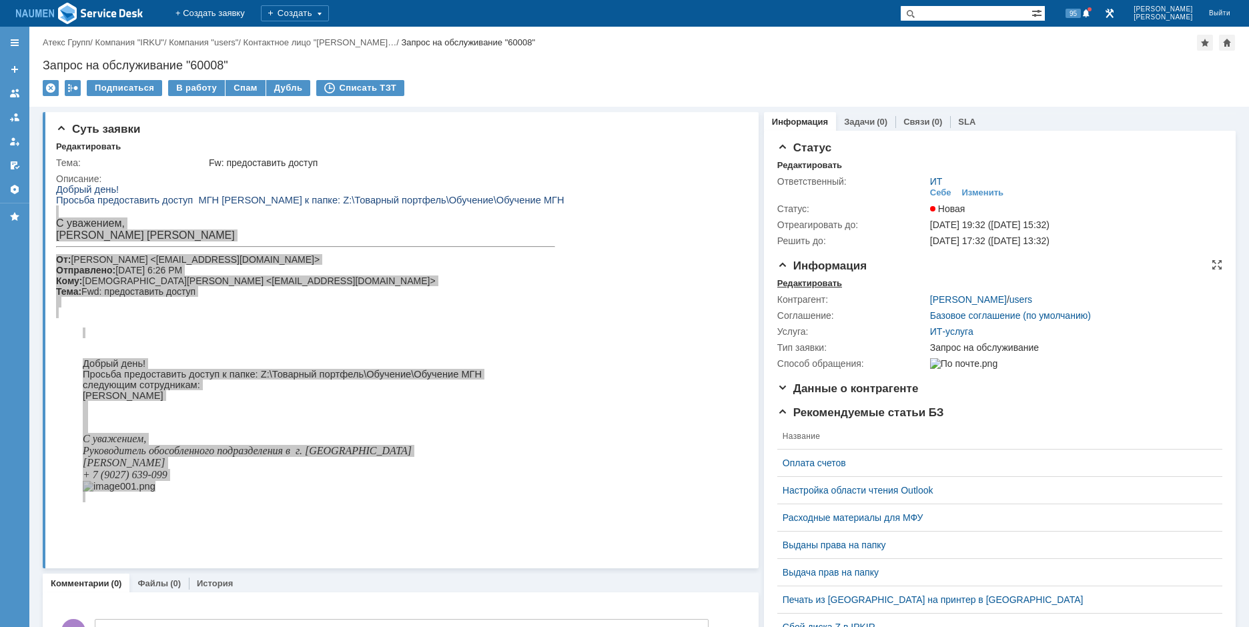
click at [805, 284] on div "Редактировать" at bounding box center [809, 283] width 65 height 11
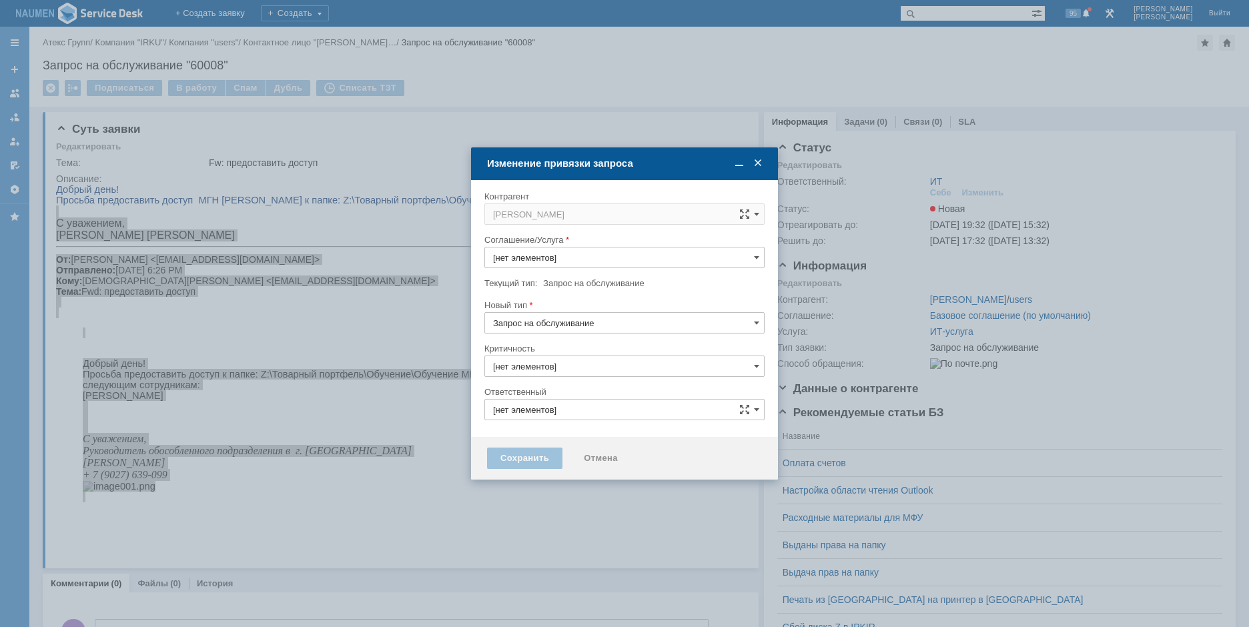
type input "ИТ-услуга"
type input "3. Низкая"
type input "ИТ"
type input "[не указано]"
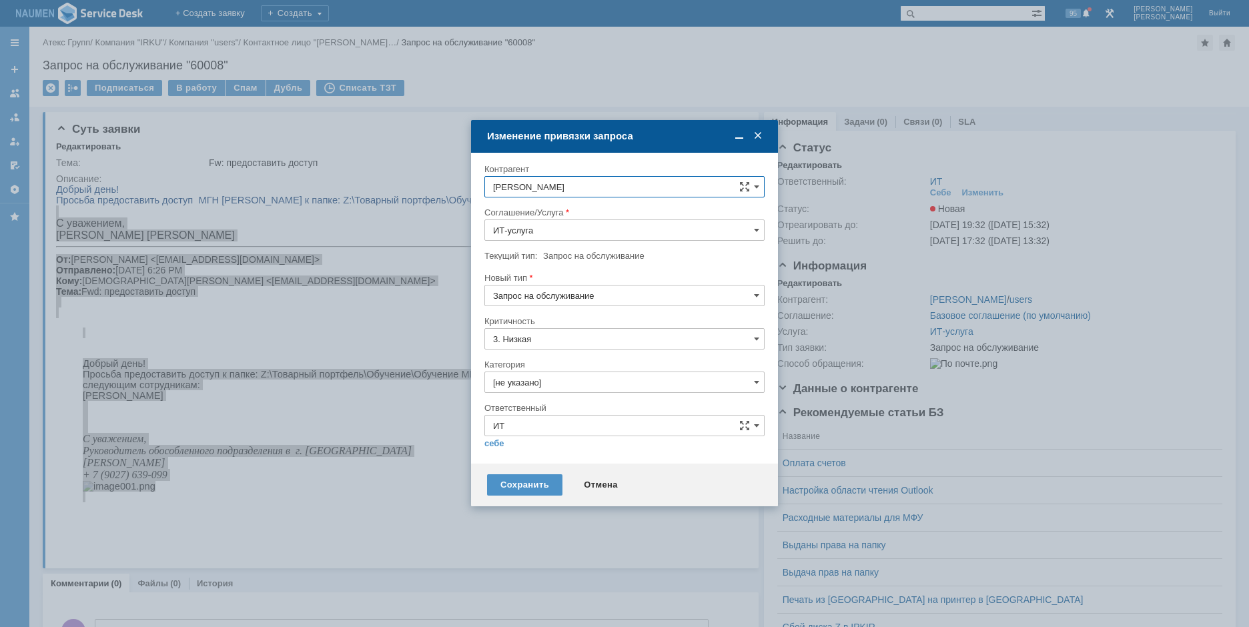
click at [538, 384] on input "[не указано]" at bounding box center [624, 382] width 280 height 21
click at [569, 455] on span "Назначение доступа (файловые ресурсы)" at bounding box center [624, 457] width 263 height 11
type input "Назначение доступа (файловые ресурсы)"
click at [496, 440] on link "себе" at bounding box center [494, 443] width 20 height 11
type input "[PERSON_NAME]"
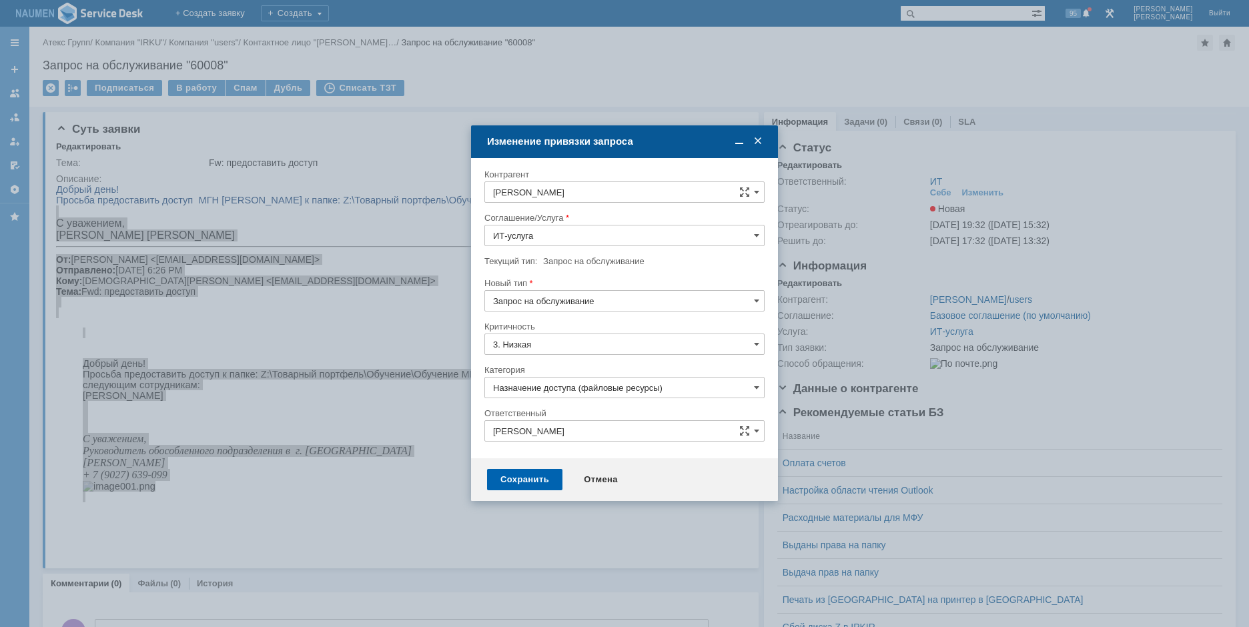
click at [511, 484] on div "Сохранить" at bounding box center [524, 479] width 75 height 21
